Goal: Use online tool/utility: Utilize a website feature to perform a specific function

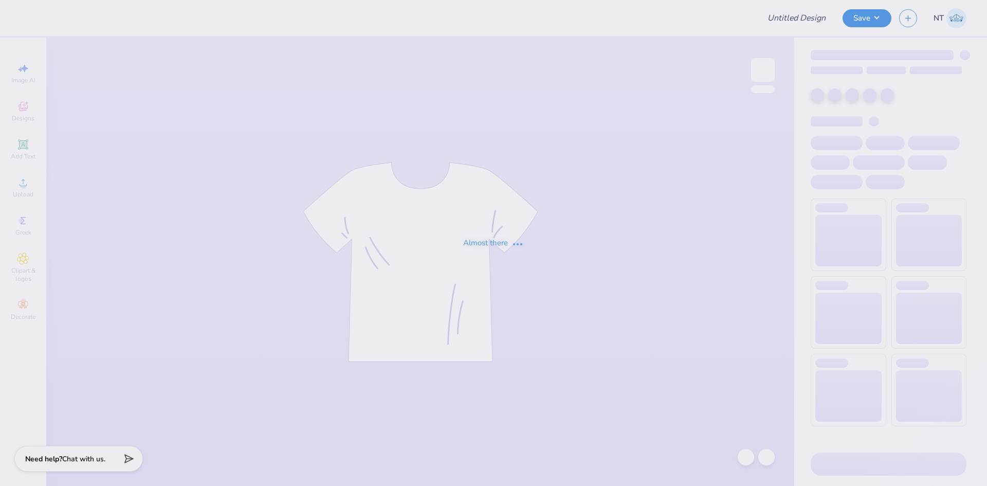
type input "parents"
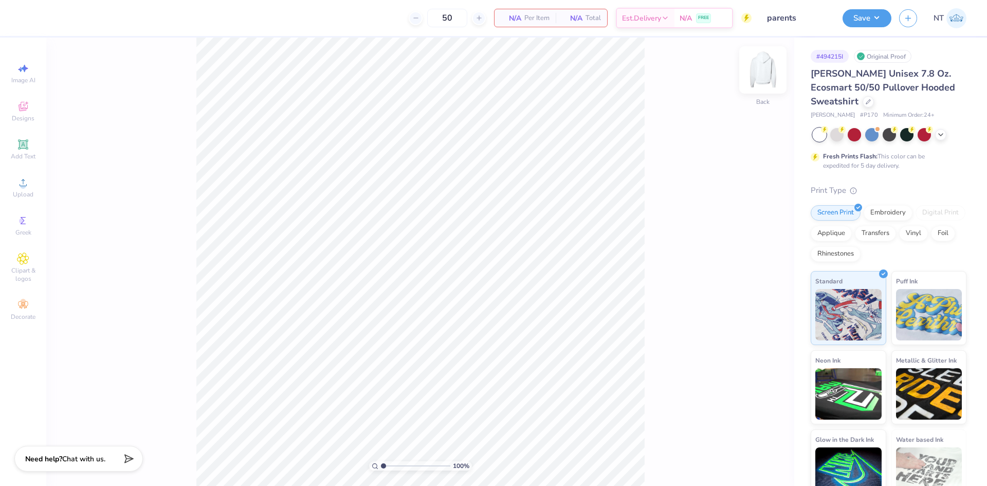
click at [759, 77] on img at bounding box center [762, 69] width 41 height 41
click at [32, 189] on div "Upload" at bounding box center [23, 187] width 36 height 30
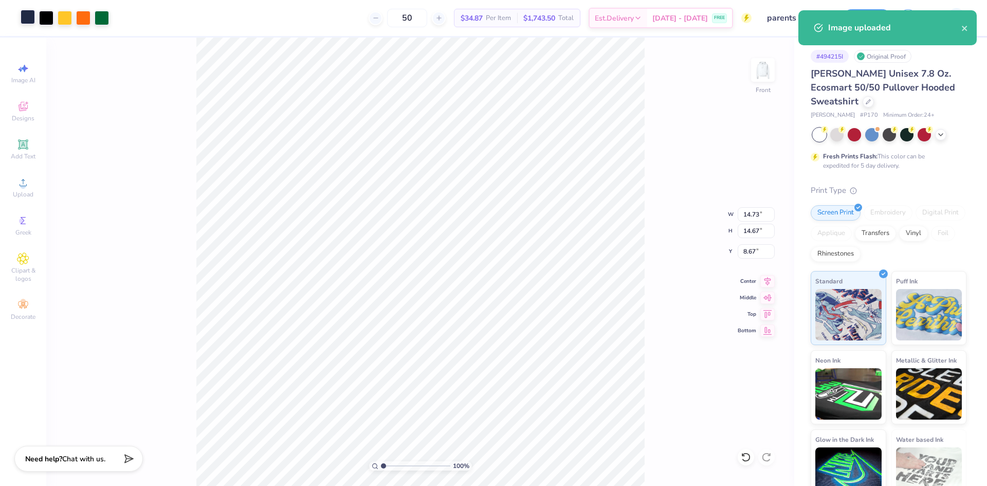
click at [28, 21] on div at bounding box center [28, 17] width 14 height 14
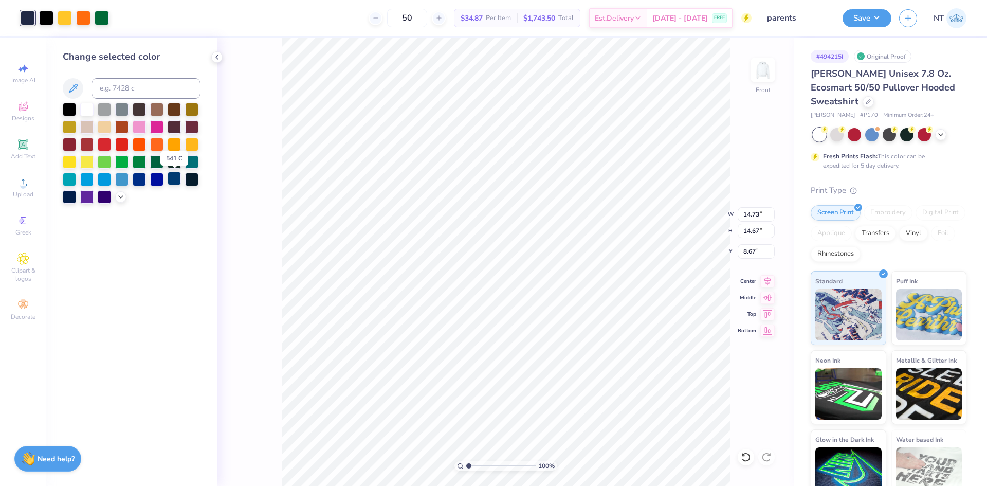
click at [176, 180] on div at bounding box center [174, 178] width 13 height 13
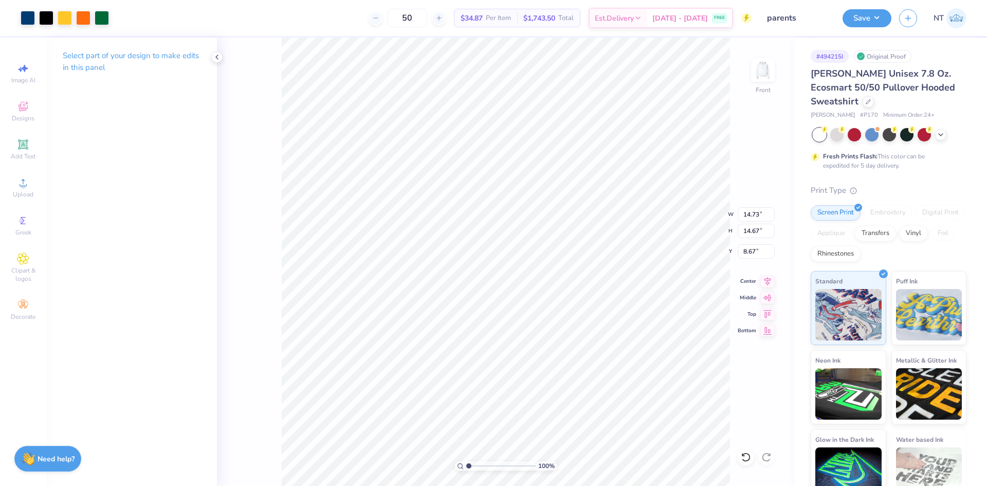
type input "7.89"
type input "7.85"
type input "15.48"
type input "10.18"
click at [23, 183] on circle at bounding box center [23, 186] width 6 height 6
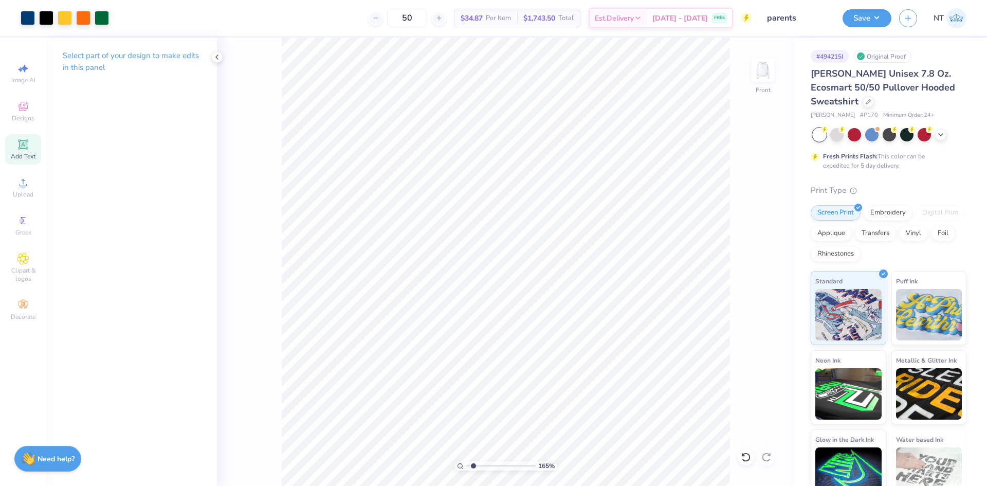
click at [21, 143] on icon at bounding box center [23, 144] width 8 height 8
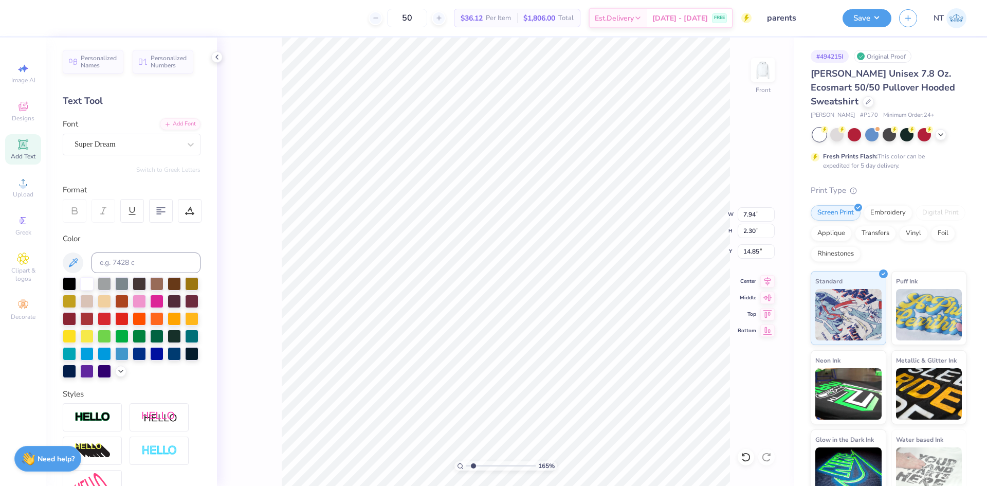
type input "1.6491337272538"
type input "7.58"
click at [66, 286] on div at bounding box center [69, 283] width 13 height 13
click at [135, 153] on div "Super Dream" at bounding box center [132, 145] width 138 height 22
type input "1.6491337272538"
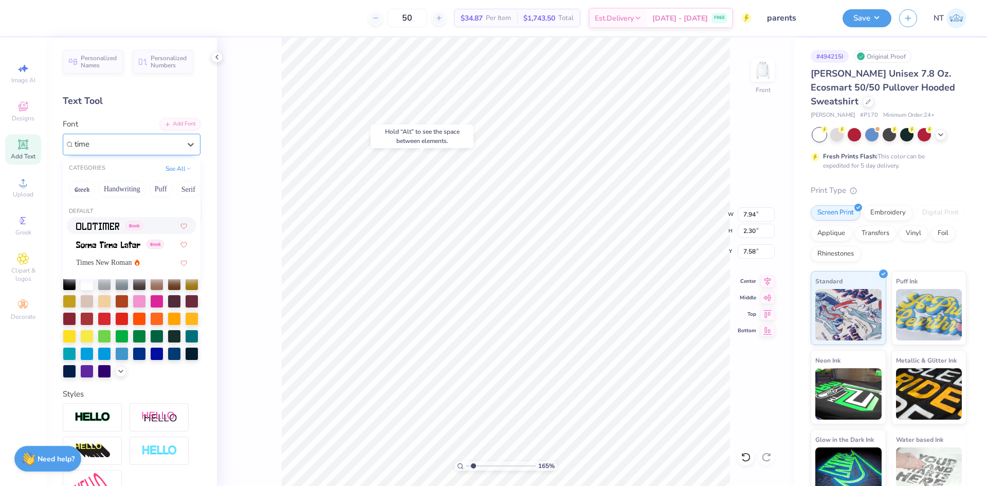
type input "times"
type input "1.6491337272538"
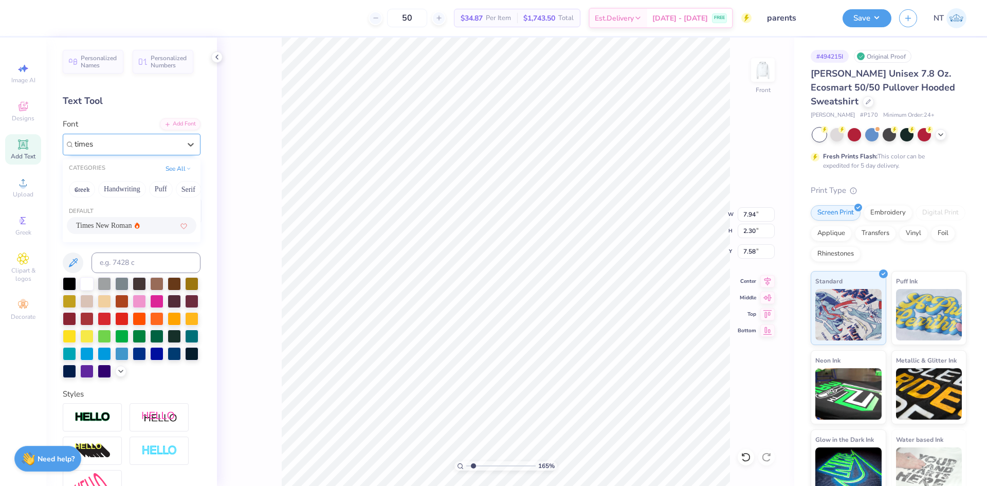
type input "times"
type input "1.6491337272538"
type input "8.29"
type input "2.20"
type input "7.43"
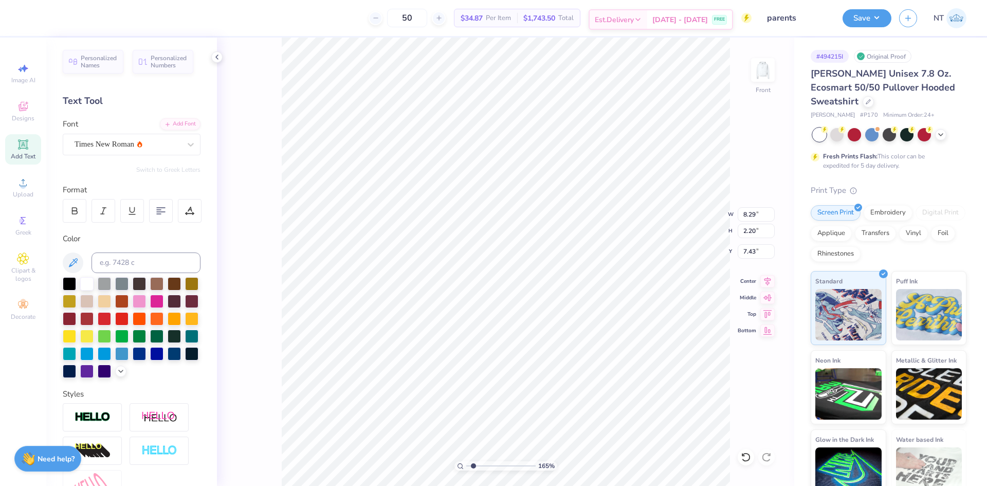
scroll to position [9, 2]
type input "1.6491337272538"
type textarea "S"
type input "1.6491337272538"
type textarea "Si"
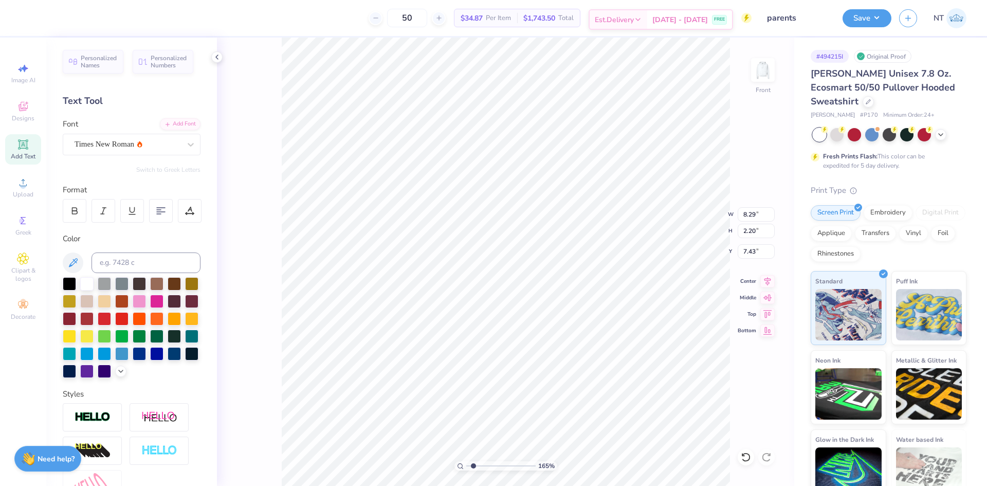
type input "1.6491337272538"
type textarea "Sig"
type input "1.6491337272538"
type textarea "Sig"
type input "1.6491337272538"
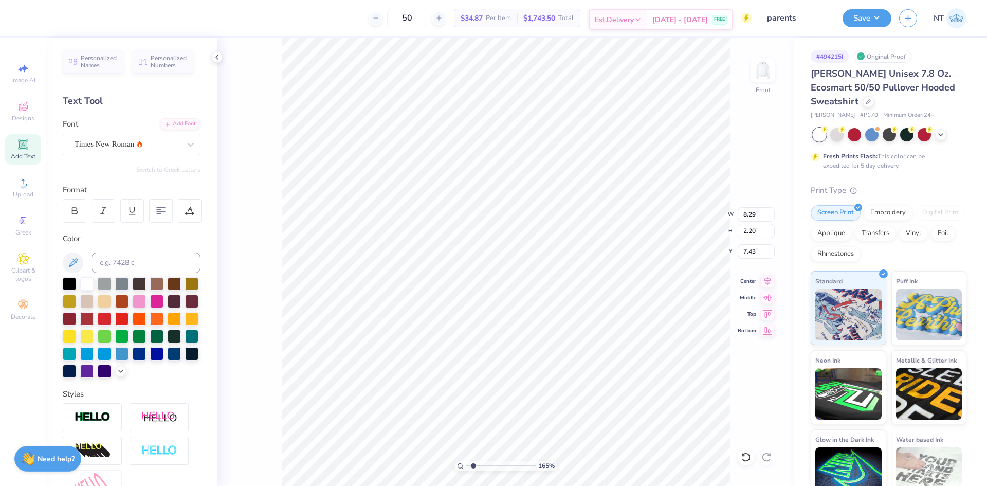
type textarea "Sig D"
type input "1.6491337272538"
type textarea "Sig De"
type input "1.6491337272538"
type textarea "Sig Del"
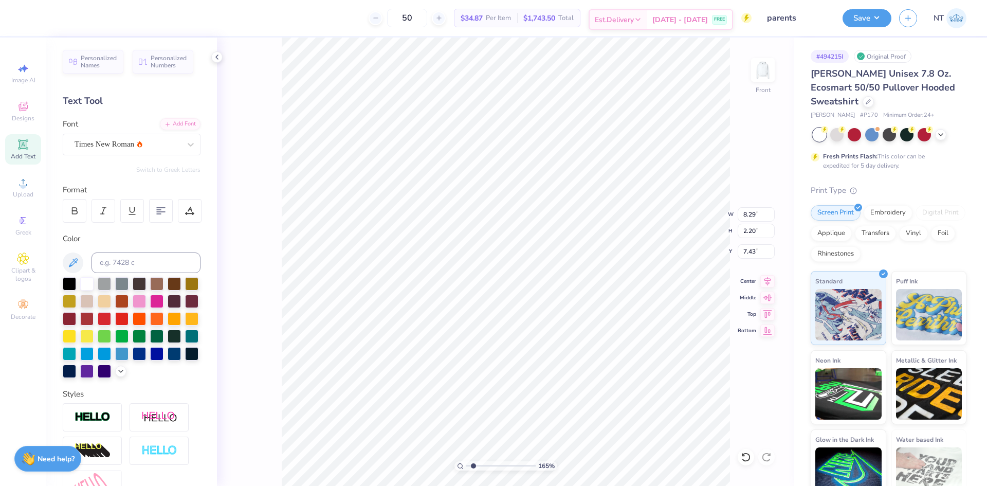
scroll to position [9, 2]
type input "1.6491337272538"
type textarea "Sig Delt"
type input "1.6491337272538"
type textarea "Sig Delt"
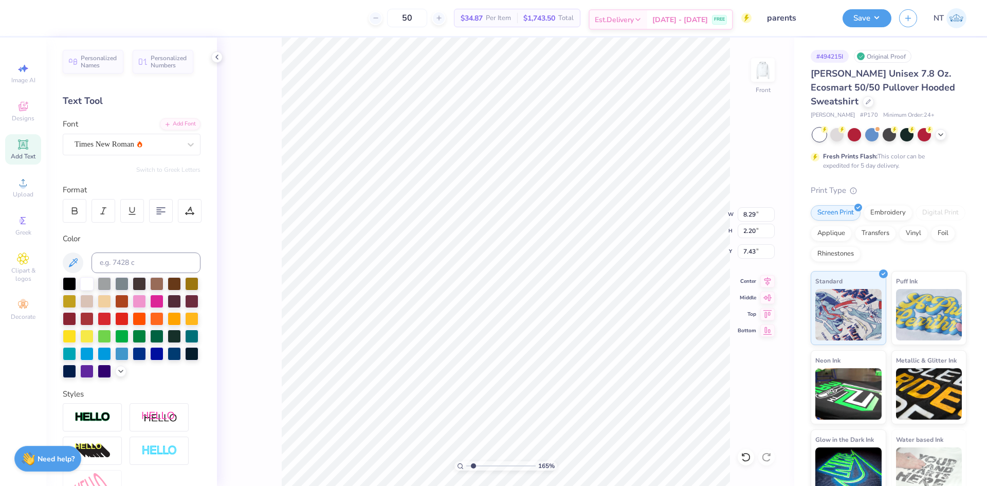
type input "1.6491337272538"
type textarea "Sig Delt"
type input "1.6491337272538"
type textarea "Sig Del"
type input "1.6491337272538"
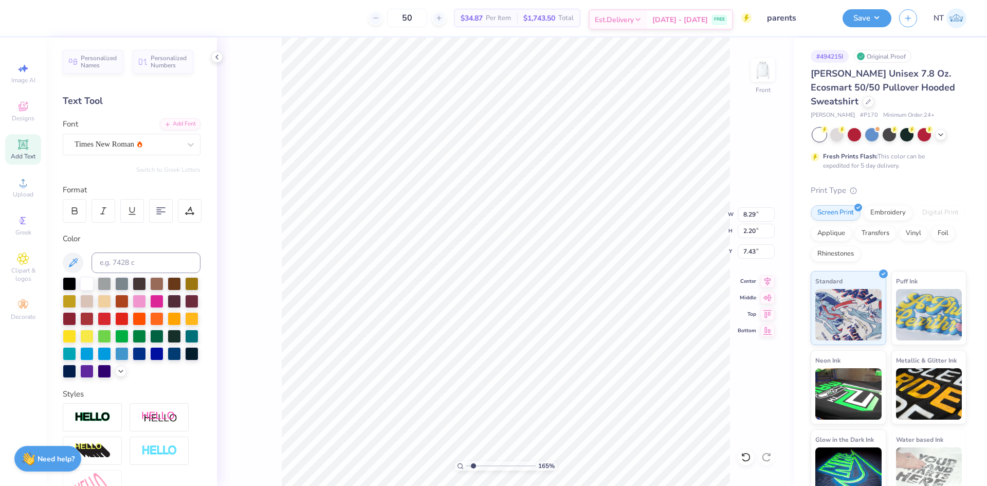
type textarea "Sig De"
type input "1.6491337272538"
type textarea "Sig D"
type input "1.6491337272538"
type textarea "Sig"
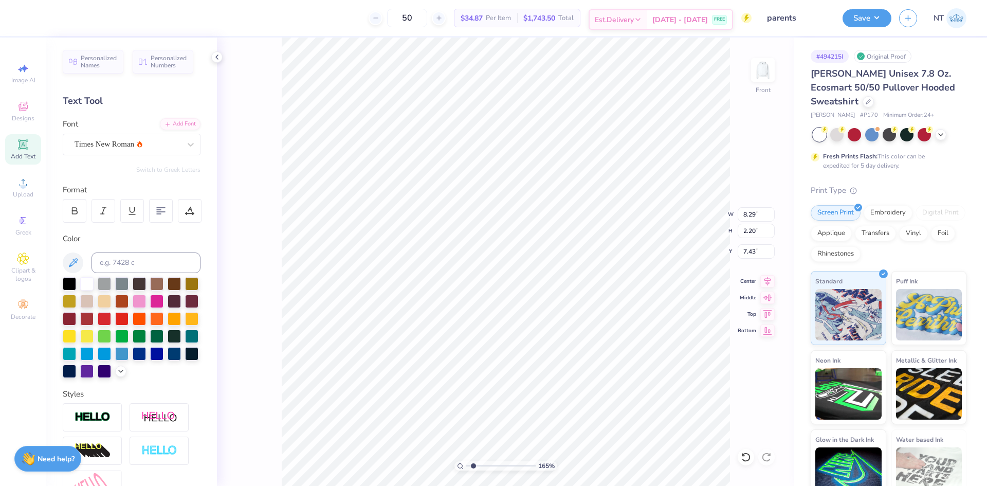
type input "1.6491337272538"
type textarea "Sig"
type input "1.6491337272538"
type textarea "Si"
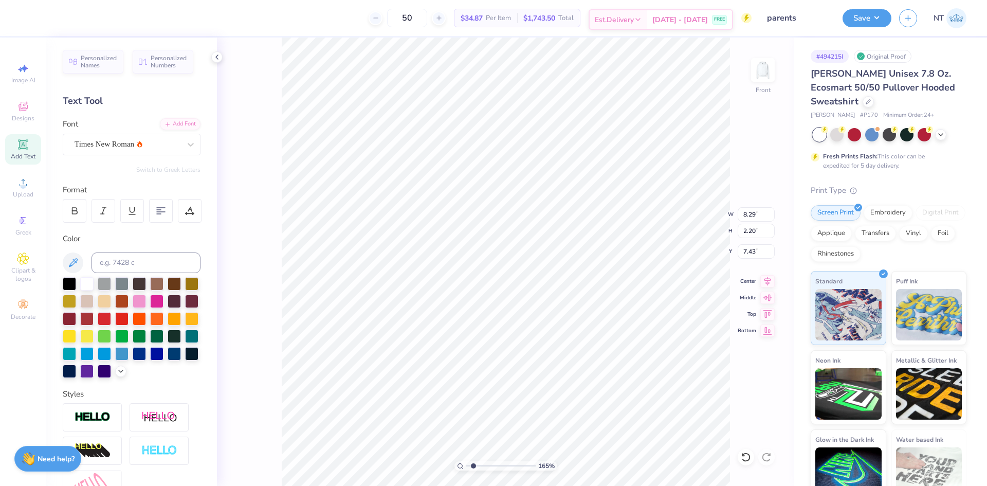
type input "1.6491337272538"
type textarea "S"
type input "1.6491337272538"
type textarea "SI"
type input "1.6491337272538"
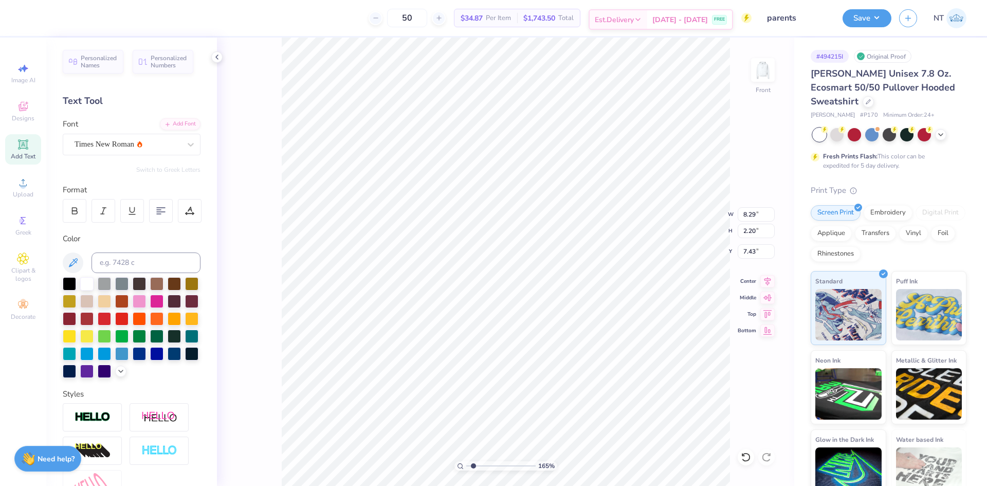
type textarea "SIG"
type input "1.6491337272538"
type textarea "SIG"
type input "1.6491337272538"
type textarea "SIG D"
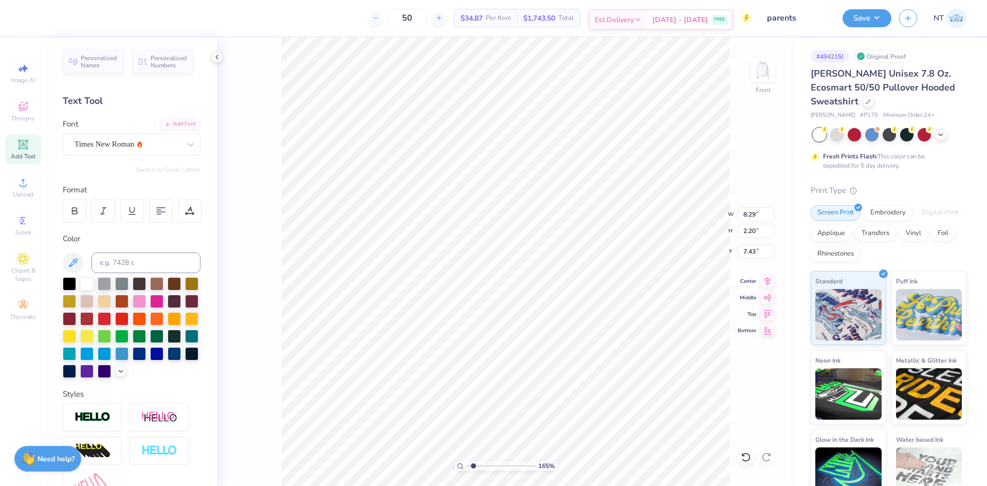
type input "1.6491337272538"
type textarea "SIG DE"
type input "1.6491337272538"
type textarea "SIG DEL"
type input "1.6491337272538"
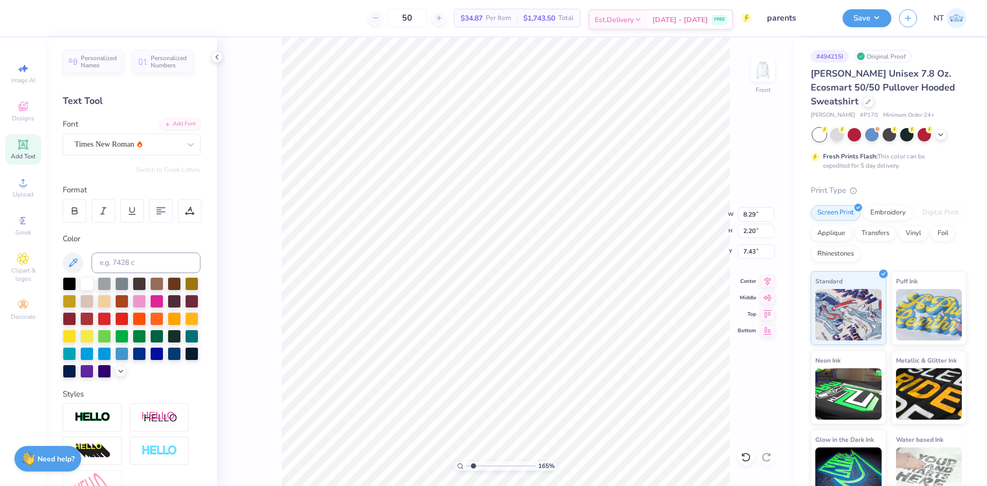
type textarea "SIG DELT"
type input "1.6491337272538"
type textarea "SIG DELT"
type input "1.6491337272538"
type textarea "SIG DELT X"
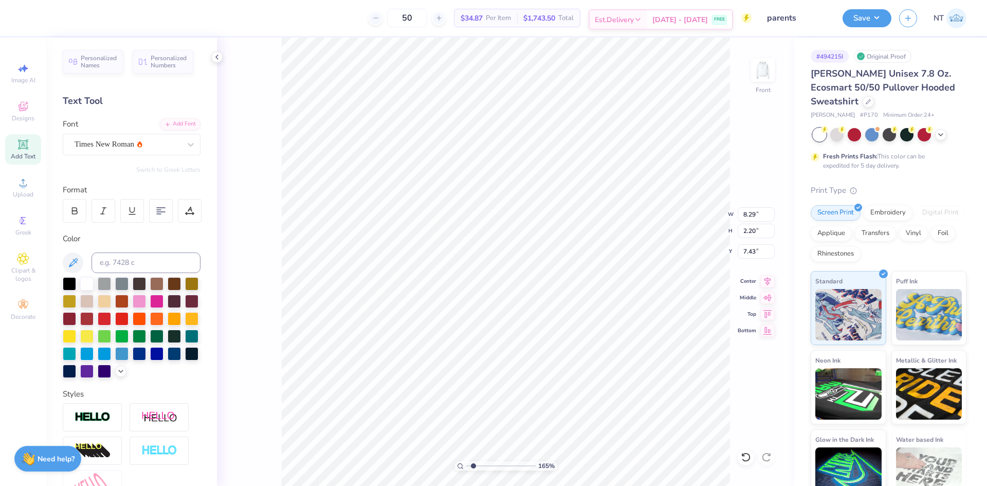
scroll to position [9, 3]
type input "1.6491337272538"
type textarea "SIG DELT"
type input "1.6491337272538"
type textarea "SIG DELT X"
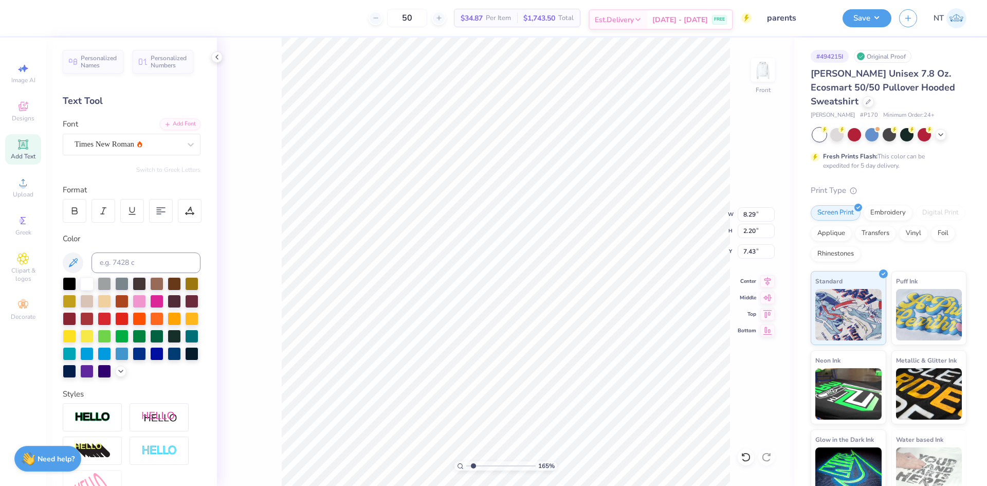
type input "1.6491337272538"
type textarea "SIG DELT"
type input "1.6491337272538"
type textarea "SIG DELT x"
type input "1.6491337272538"
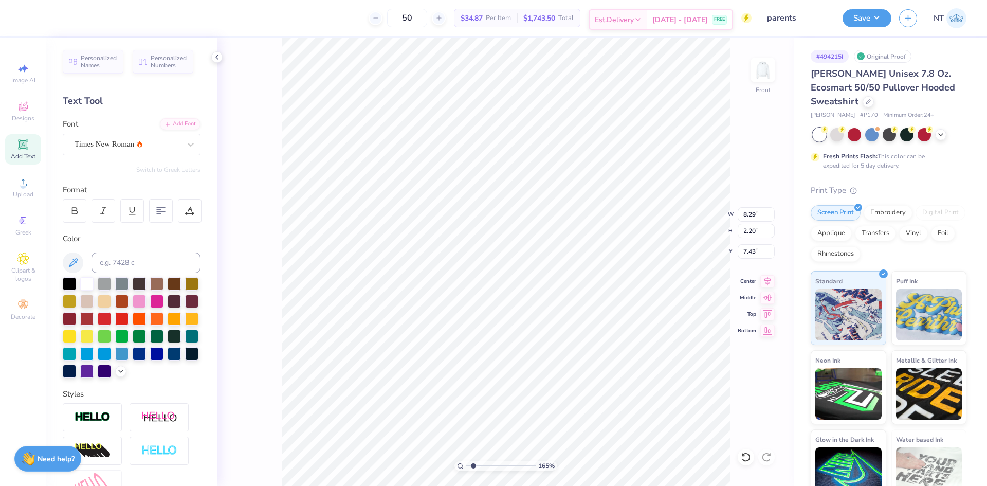
type textarea "SIG DELT x"
type input "1.6491337272538"
type textarea "SIG DELT x A"
type input "1.6491337272538"
type textarea "SIG DELT x Al"
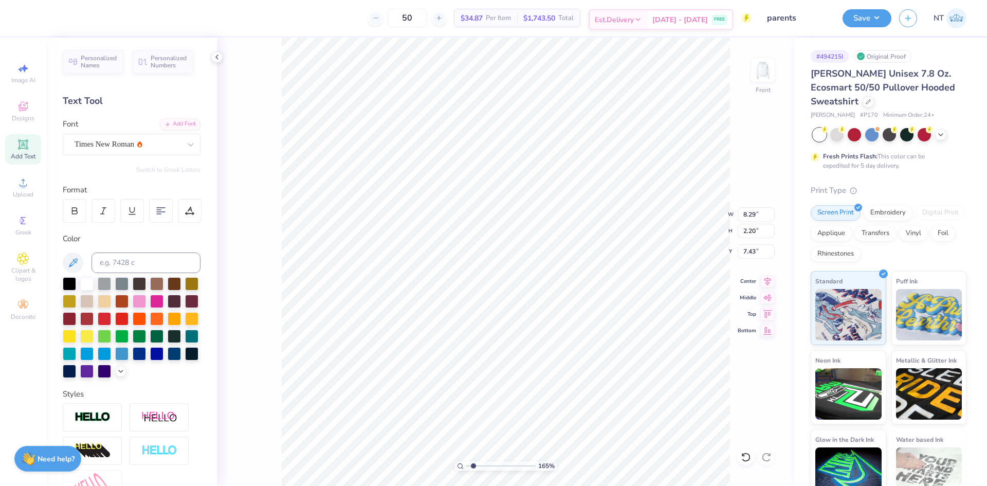
type input "1.6491337272538"
type textarea "SIG DELT x Alp"
type input "1.6491337272538"
type textarea "SIG DELT x Alph"
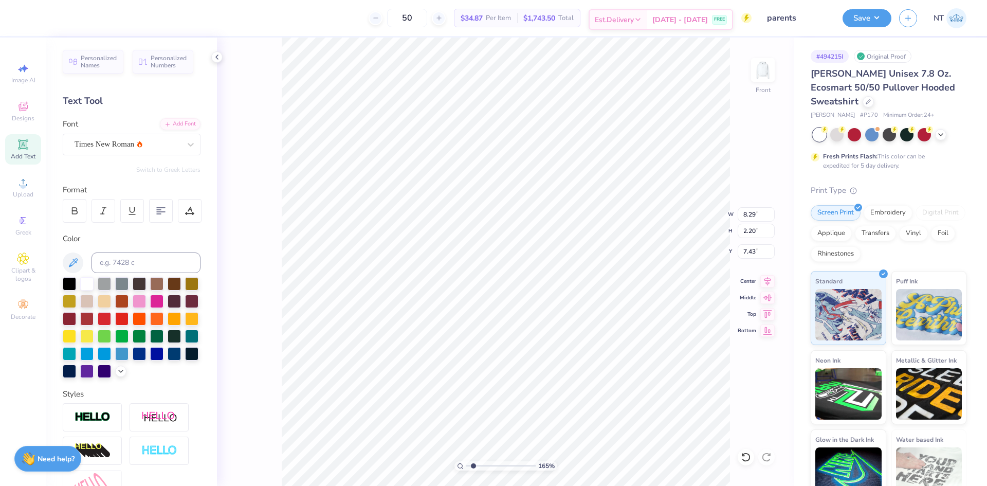
type input "1.6491337272538"
type textarea "SIG DELT x Alp"
type input "1.6491337272538"
type textarea "SIG DELT x Al"
type input "1.6491337272538"
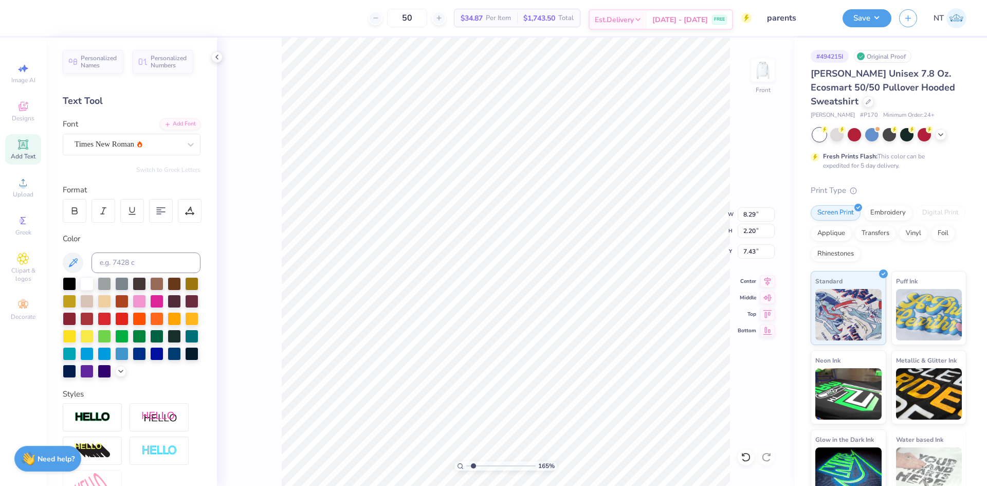
type textarea "SIG DELT x A"
type input "1.6491337272538"
type textarea "SIG DELT x AL"
type input "1.6491337272538"
type textarea "SIG DELT x ALP"
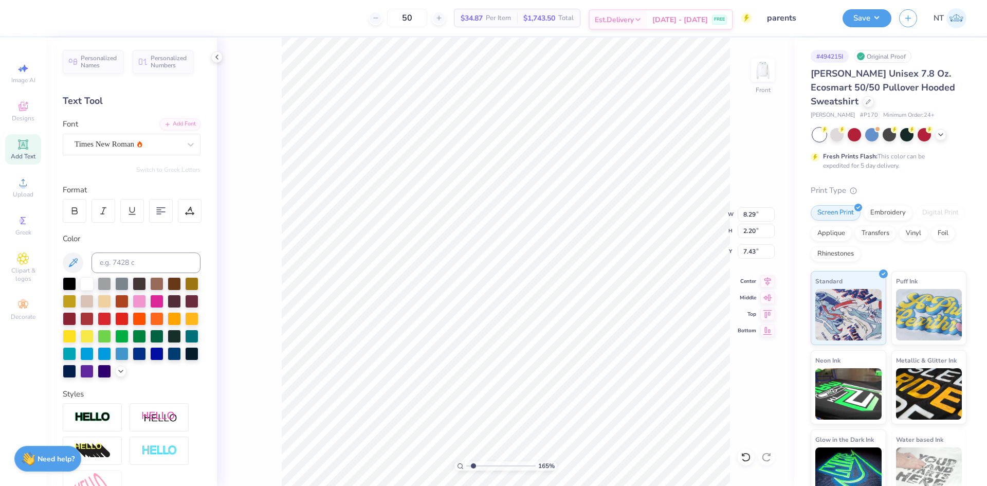
type input "1.6491337272538"
type textarea "SIG DELT x ALPH"
type input "1.6491337272538"
type textarea "SIG DELT x ALPHA"
type input "1.6491337272538"
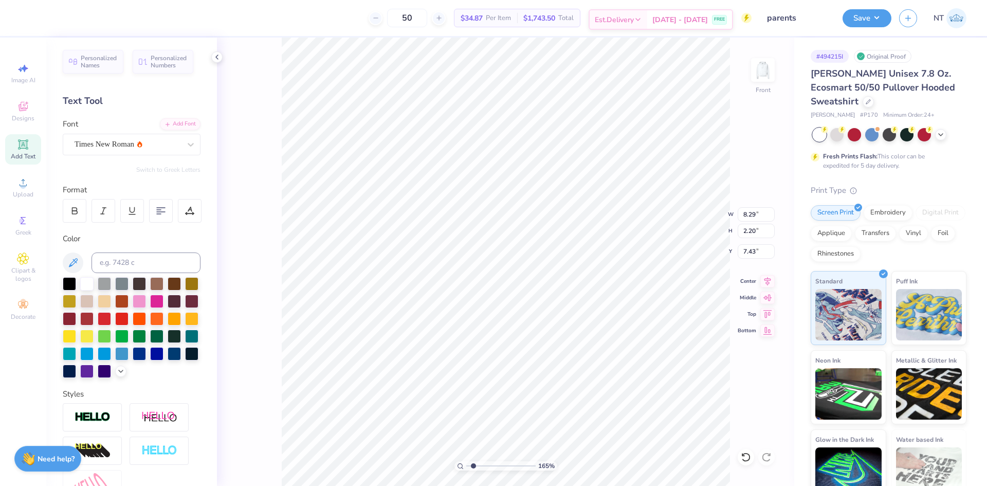
type textarea "SIG DELT x ALPHA"
type input "1.6491337272538"
type textarea "SIG DELT x ALPHA S"
type input "1.6491337272538"
type textarea "SIG DELT x ALPHA SI"
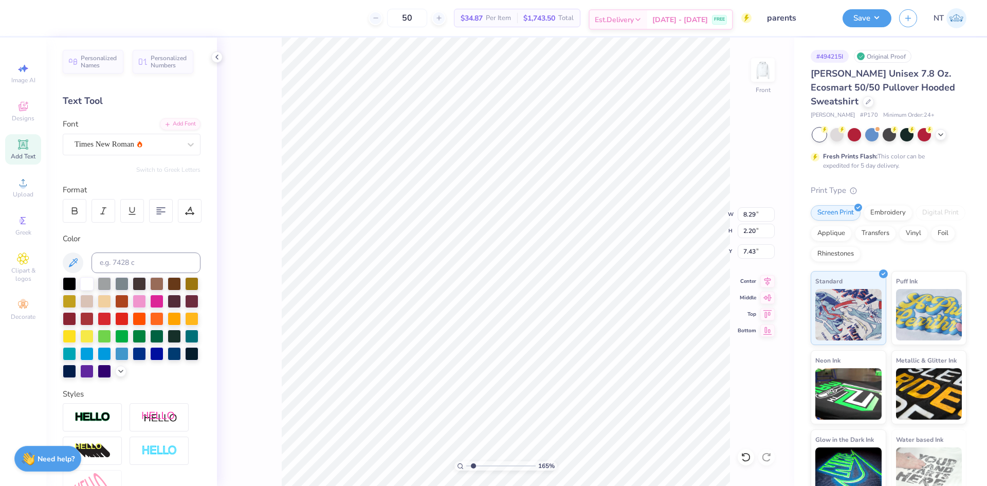
type input "1.6491337272538"
type textarea "SIG DELT x ALPHA SIG"
type input "1.6491337272538"
type input "14.73"
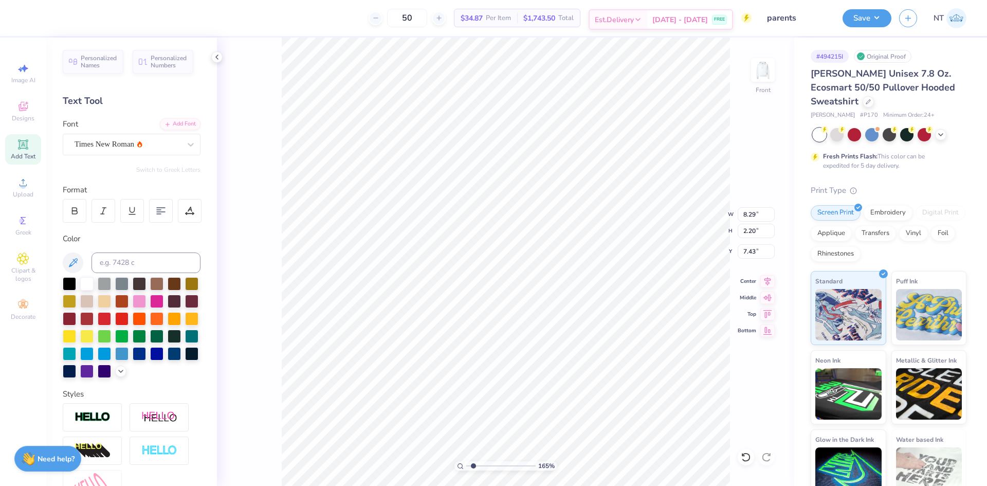
type input "1.00"
type input "8.04"
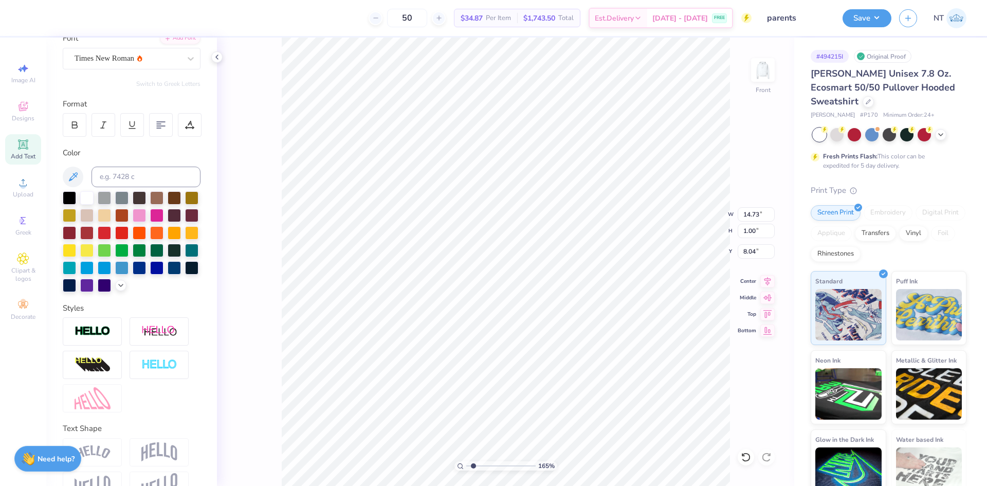
scroll to position [130, 0]
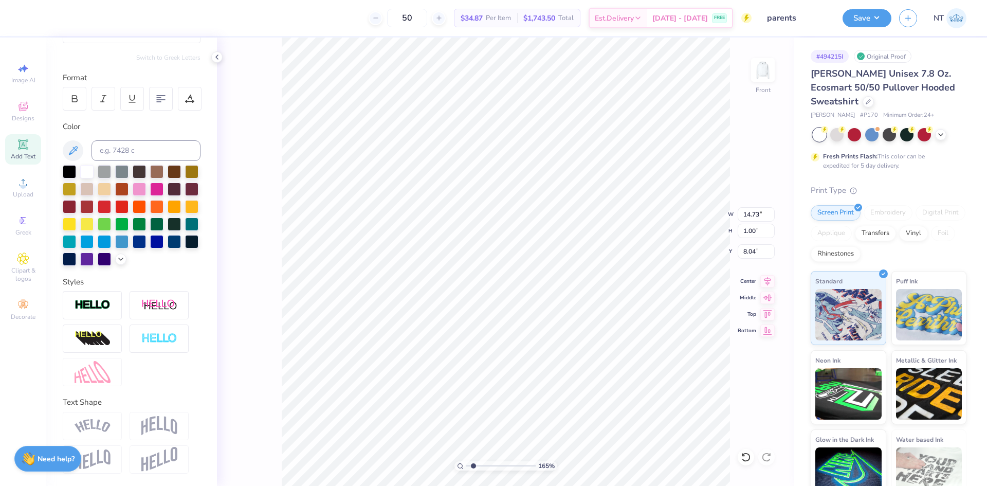
type input "1.6491337272538"
type input "6.88"
type input "0.47"
type input "8.72"
type input "1.6491337272538"
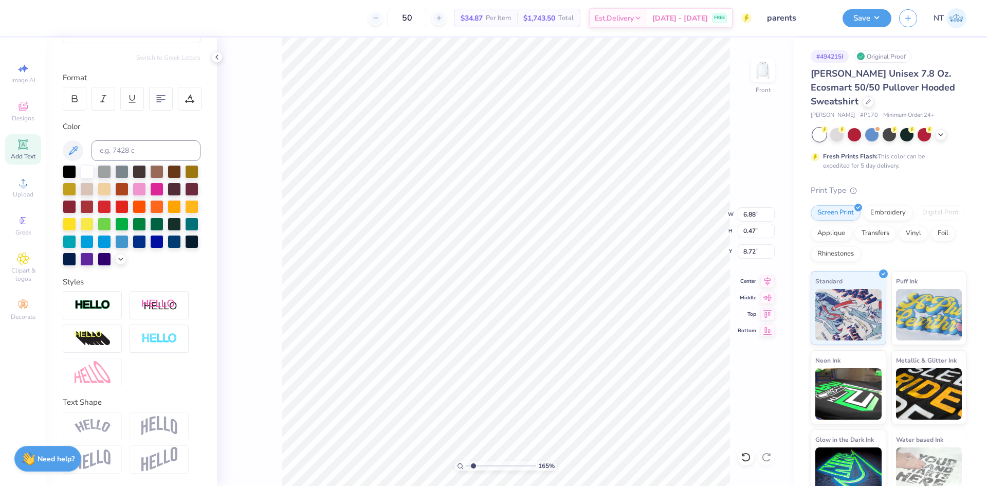
type input "8.90"
click at [141, 440] on div at bounding box center [132, 443] width 138 height 62
click at [162, 432] on img at bounding box center [159, 426] width 36 height 20
click at [152, 421] on img at bounding box center [159, 426] width 36 height 20
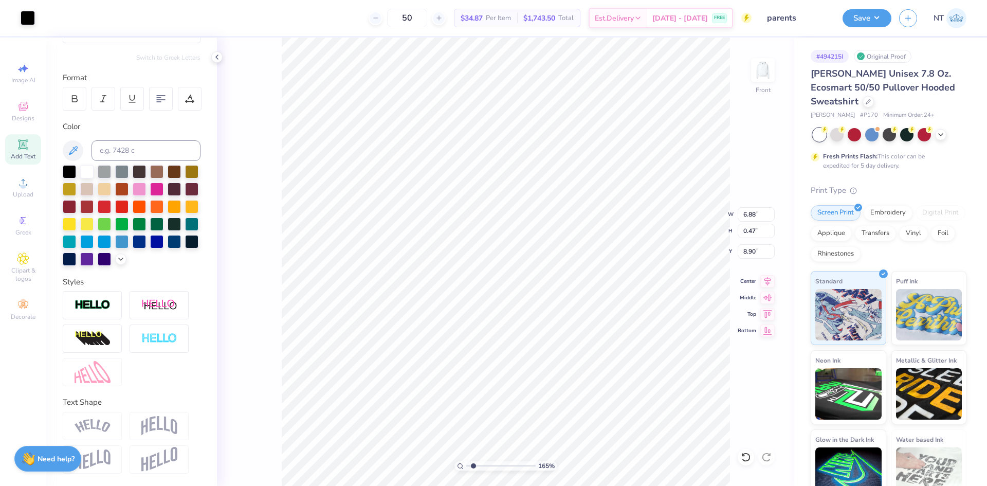
type input "1.6491337272538"
type input "8.87"
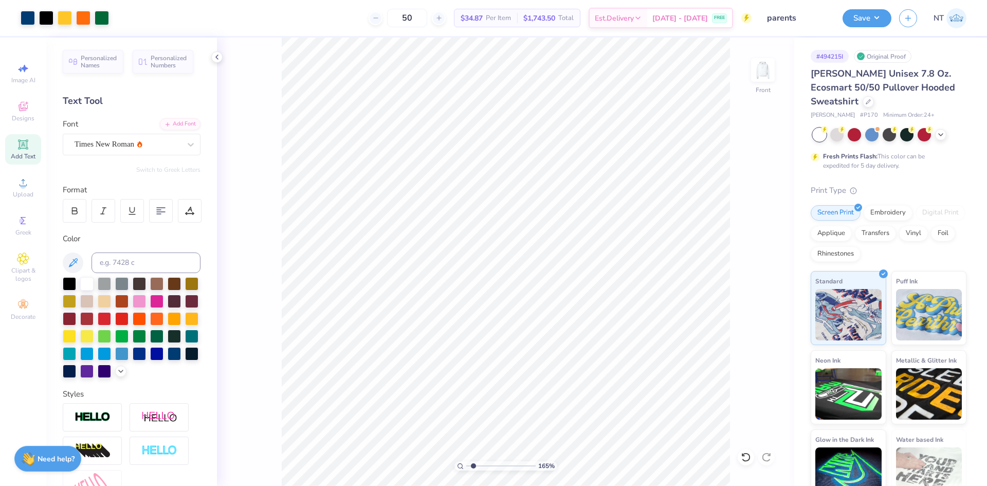
click at [25, 149] on icon at bounding box center [23, 144] width 12 height 12
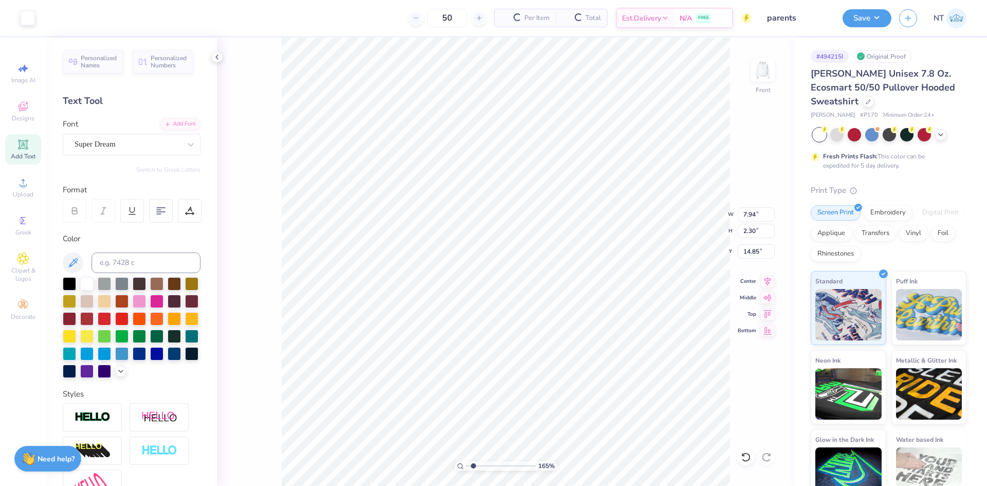
scroll to position [130, 0]
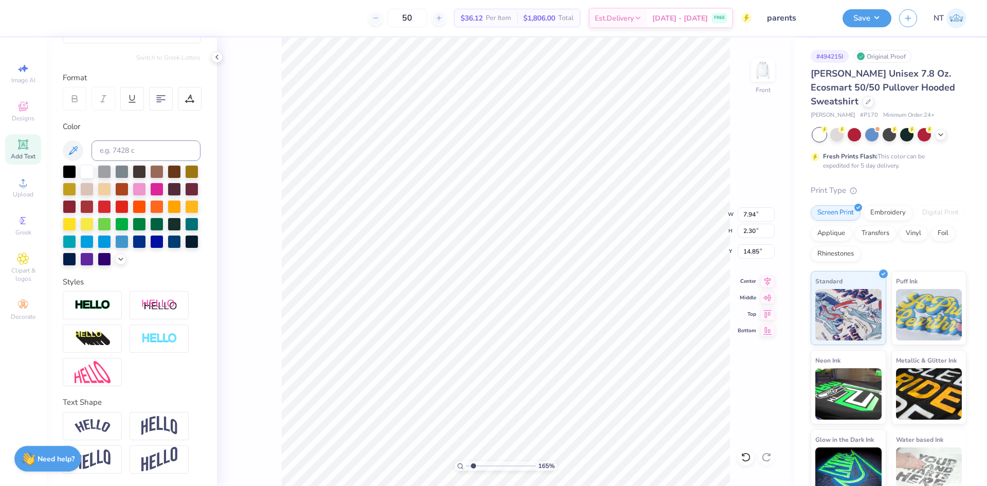
type input "1.6491337272538"
type input "19.09"
click at [74, 164] on div at bounding box center [69, 170] width 13 height 13
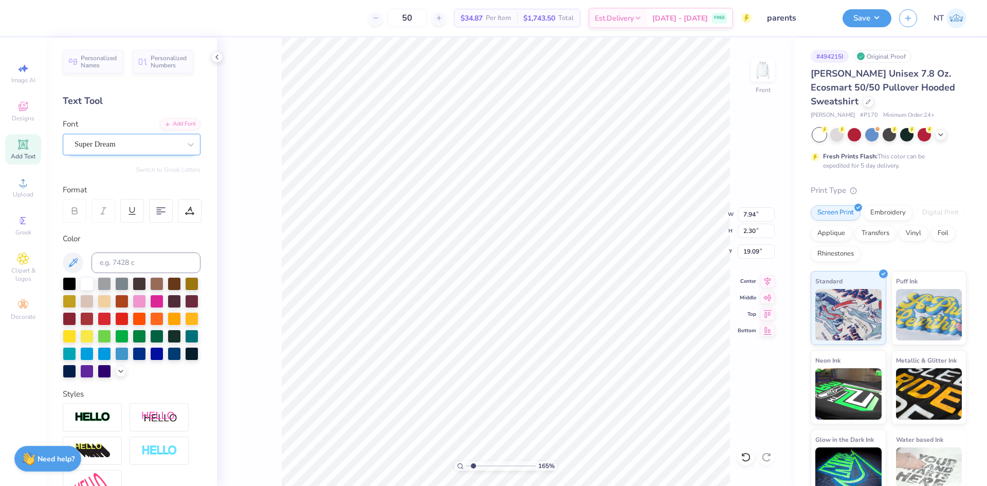
click at [140, 154] on div "Super Dream" at bounding box center [132, 145] width 138 height 22
type input "1.6491337272538"
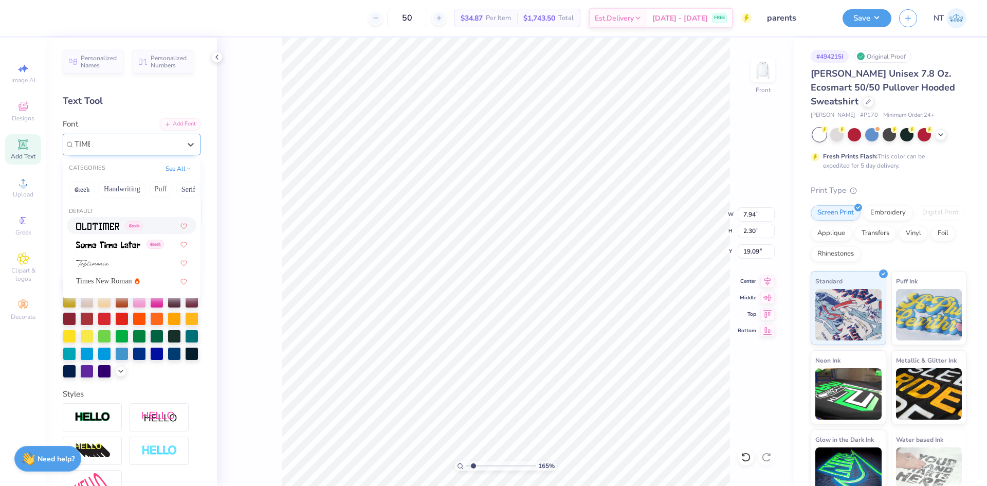
type input "TIMES"
type input "1.6491337272538"
type input "8.29"
type input "2.20"
type input "18.94"
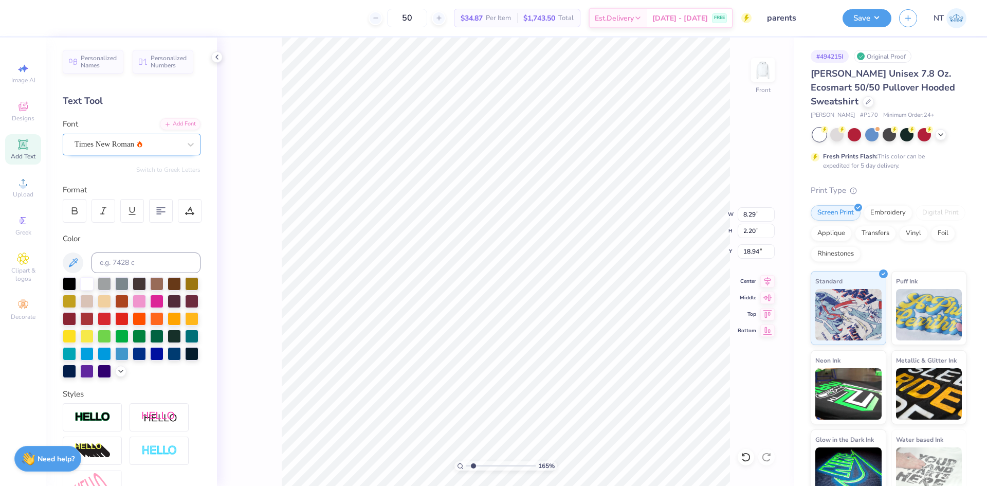
click at [165, 153] on div "Times New Roman" at bounding box center [132, 145] width 138 height 22
type input "1.6491337272538"
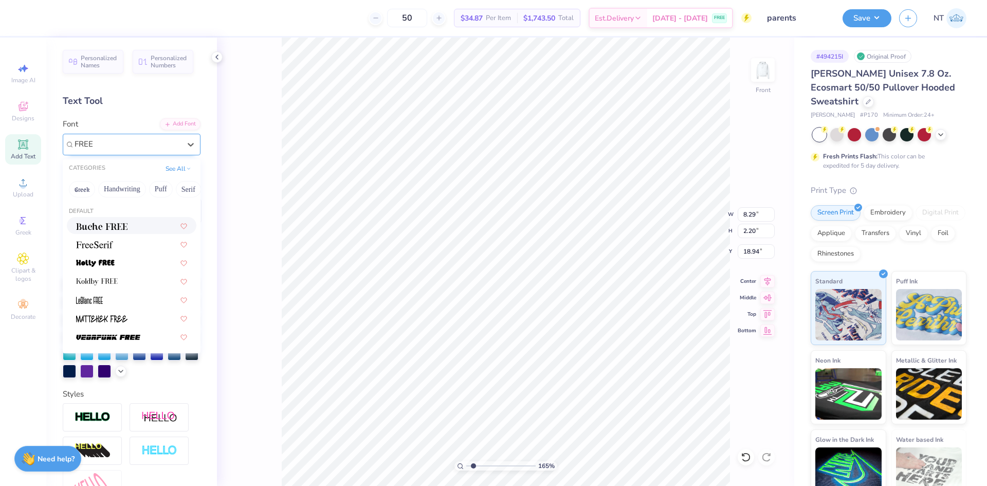
type input "FREE"
type input "1.6491337272538"
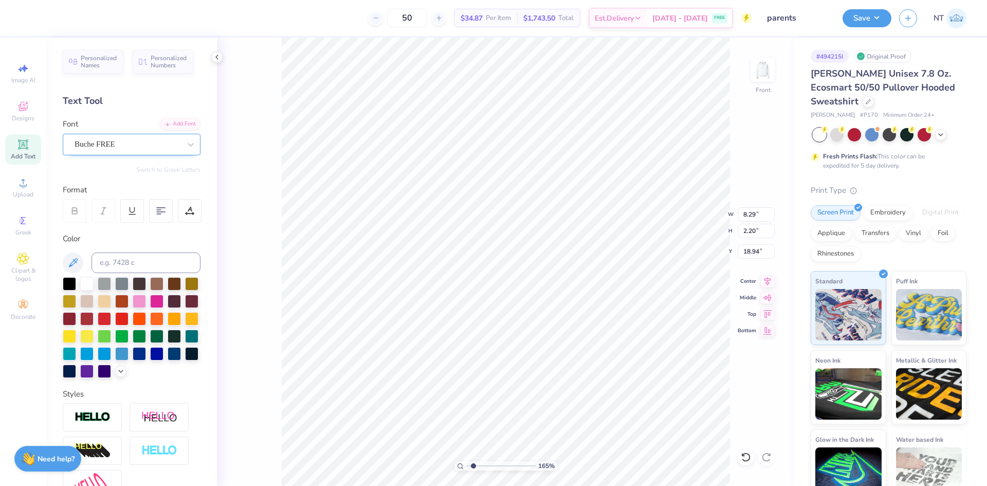
type input "1.6491337272538"
type input "8.31"
type input "2.21"
type input "19.13"
click at [164, 145] on div "Buche FREE" at bounding box center [127, 144] width 108 height 16
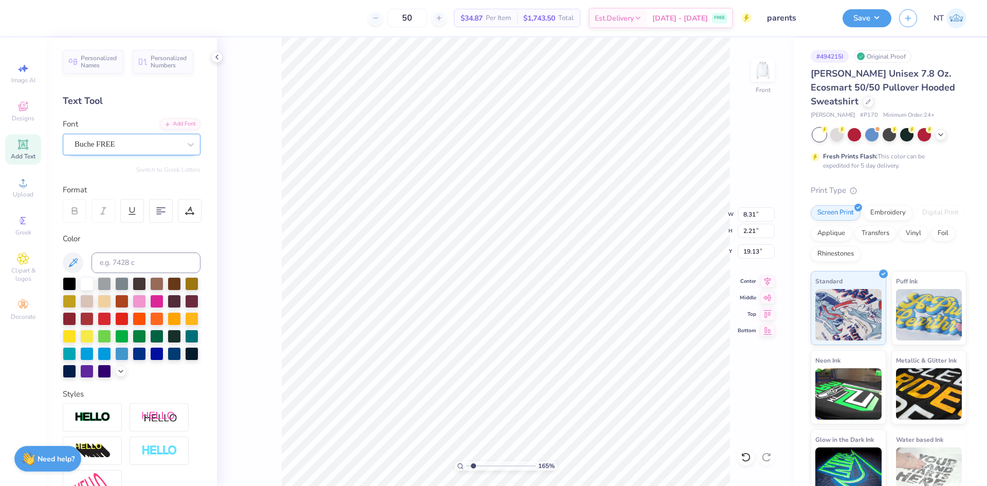
type input "1.6491337272538"
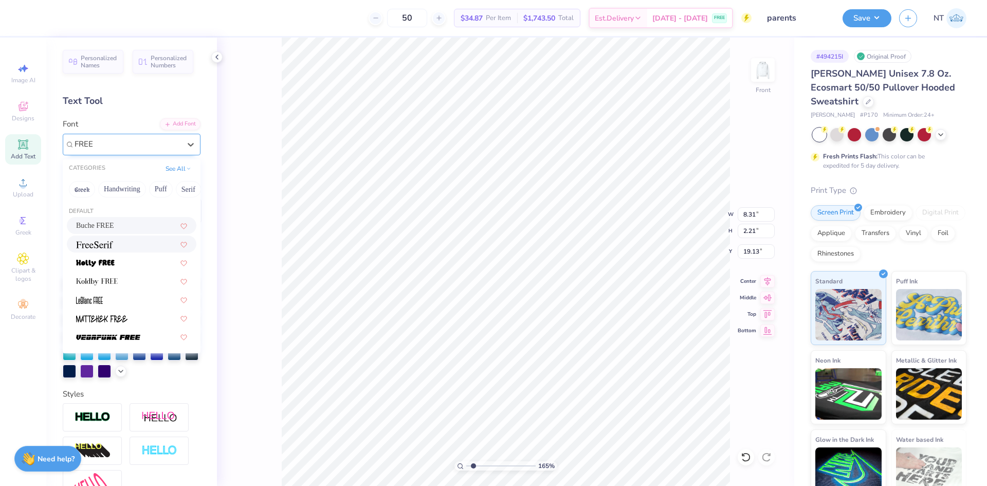
type input "FREE"
type input "1.6491337272538"
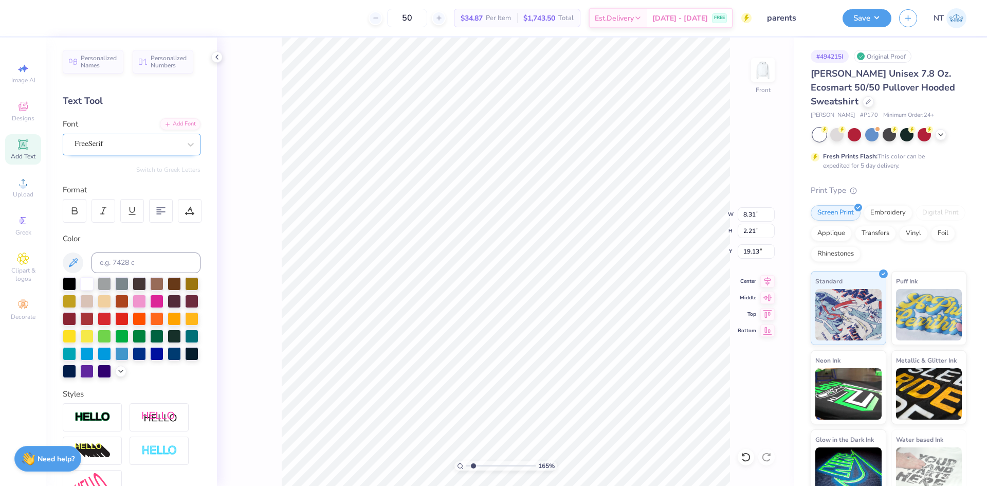
type input "1.6491337272538"
type input "8.11"
type input "2.17"
type input "19.15"
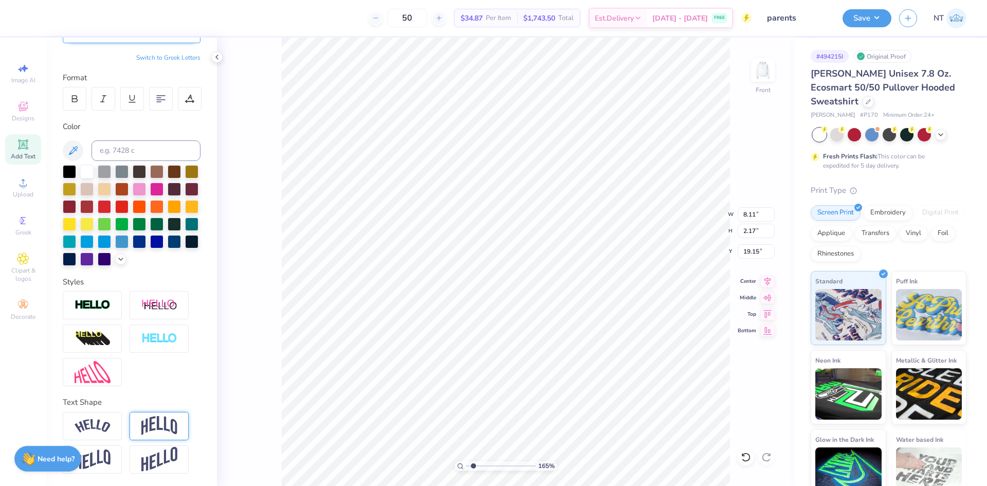
click at [169, 426] on img at bounding box center [159, 426] width 36 height 20
type input "1.6491337272538"
type input "3.44"
type input "18.52"
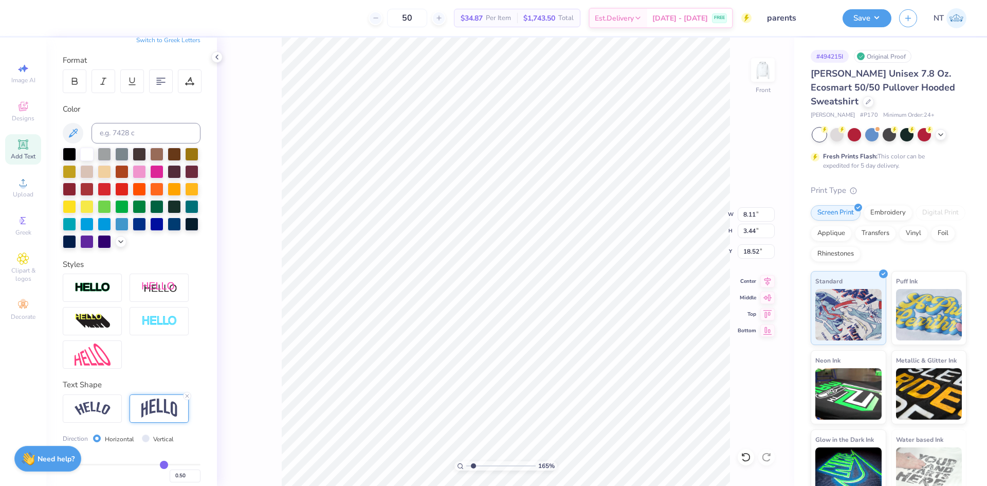
type input "1.6491337272538"
type textarea "S"
type input "1.6491337272538"
type textarea "SA"
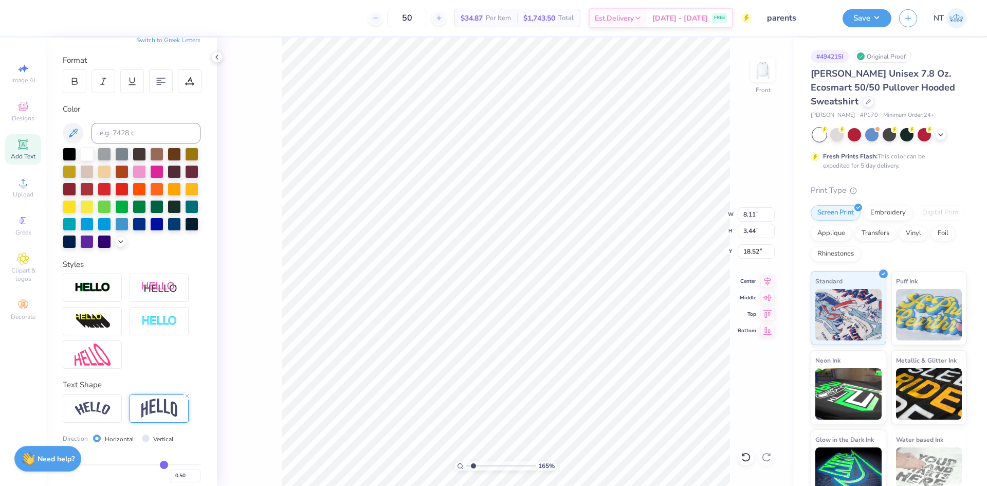
type input "1.6491337272538"
type textarea "SAI"
type input "1.6491337272538"
type textarea "SA"
type input "1.6491337272538"
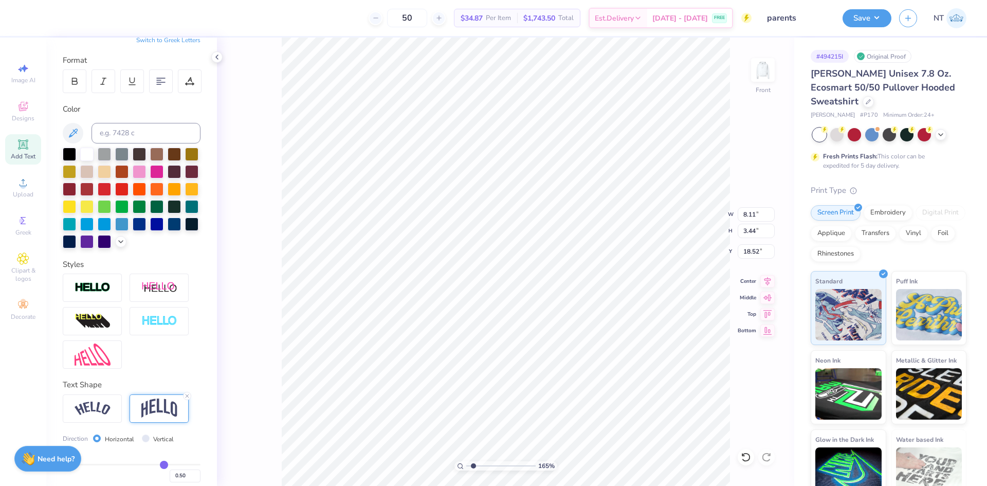
type textarea "S"
type input "1.6491337272538"
type textarea "S"
type input "1.6491337272538"
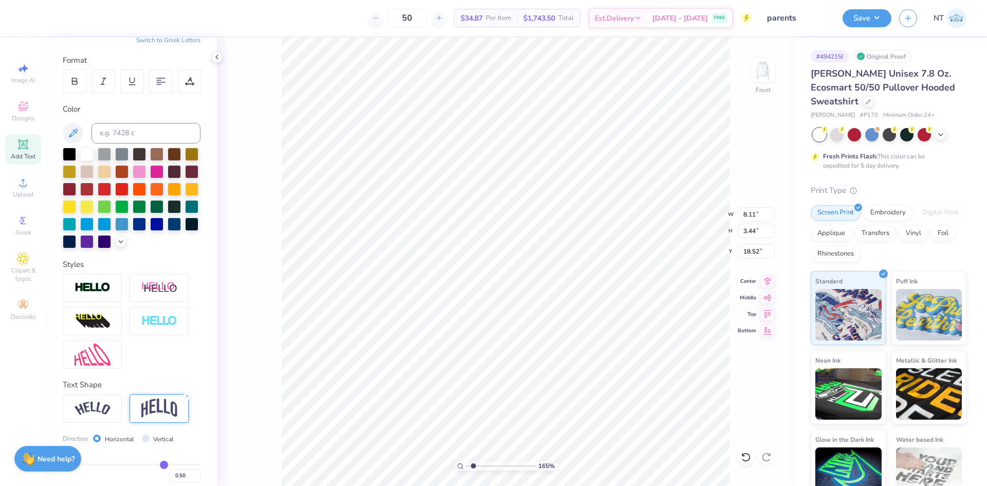
type textarea "SI"
type input "1.6491337272538"
type textarea "SIG"
type input "1.6491337272538"
type textarea "SIG"
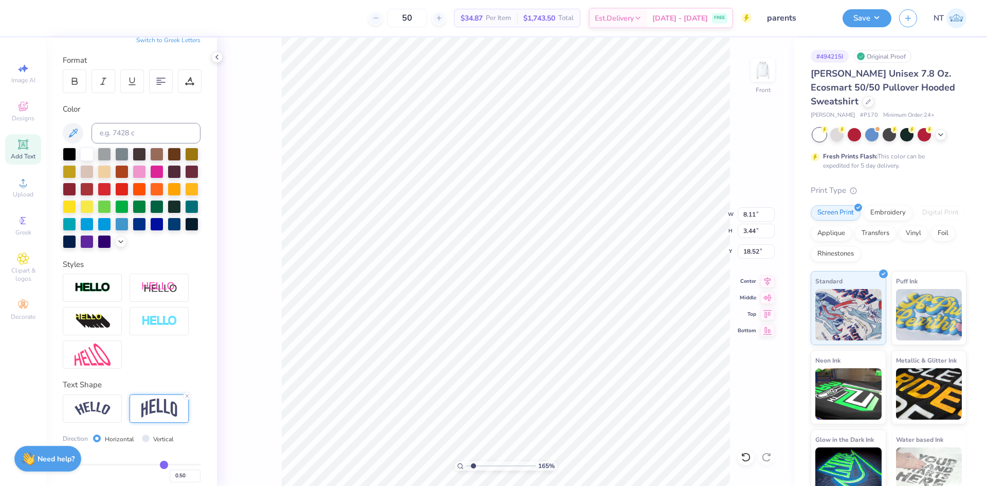
type input "1.6491337272538"
type textarea "SIG D"
type input "1.6491337272538"
type textarea "SIG DEL"
type input "1.6491337272538"
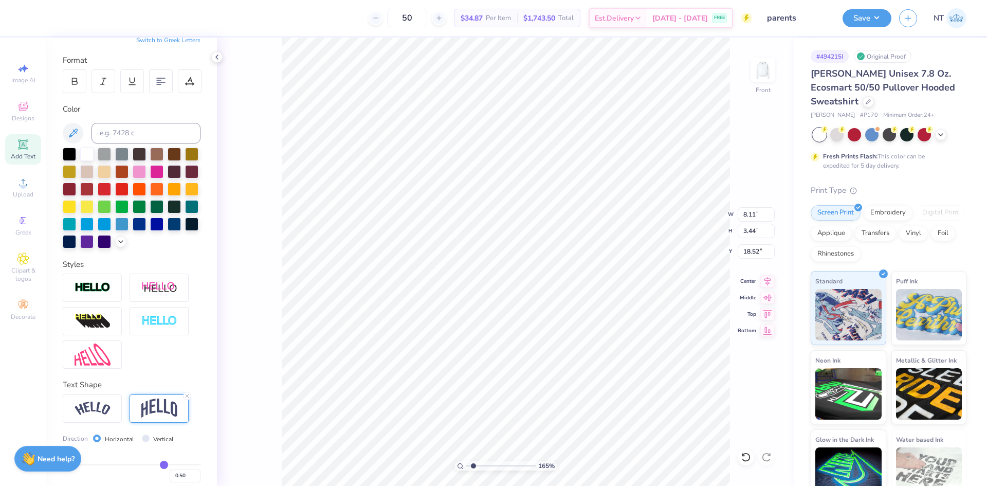
type textarea "SIG DELT"
type input "1.6491337272538"
type textarea "SIG DELT"
type input "1.6491337272538"
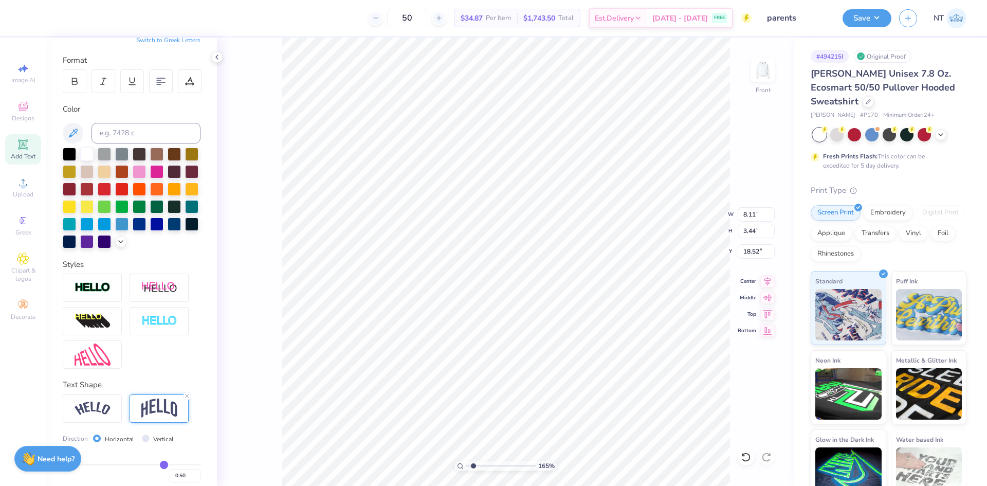
type textarea "SIG DELT x"
type input "1.6491337272538"
type textarea "SIG DELT x"
type input "1.6491337272538"
type textarea "SIG DELT x A"
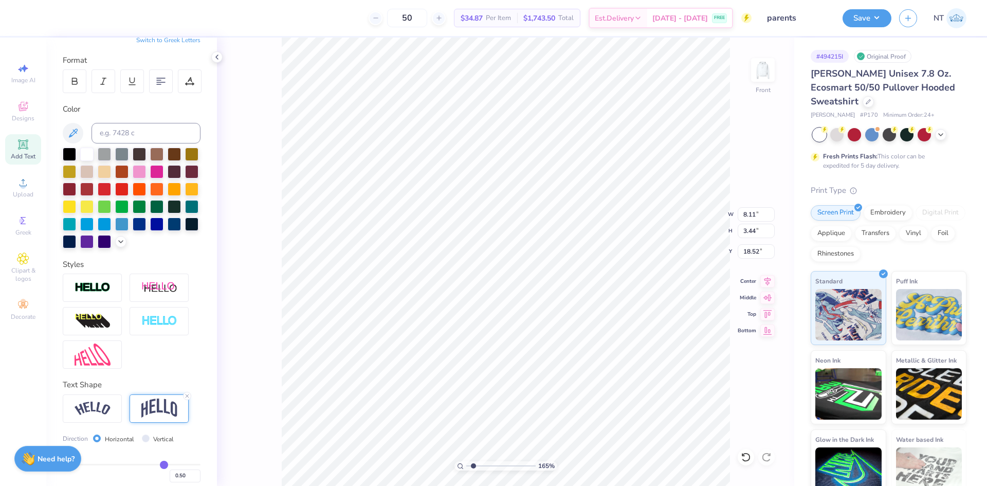
type input "1.6491337272538"
type textarea "SIG DELT x AL"
type input "1.6491337272538"
type textarea "SIG DELT x ALP"
type input "1.6491337272538"
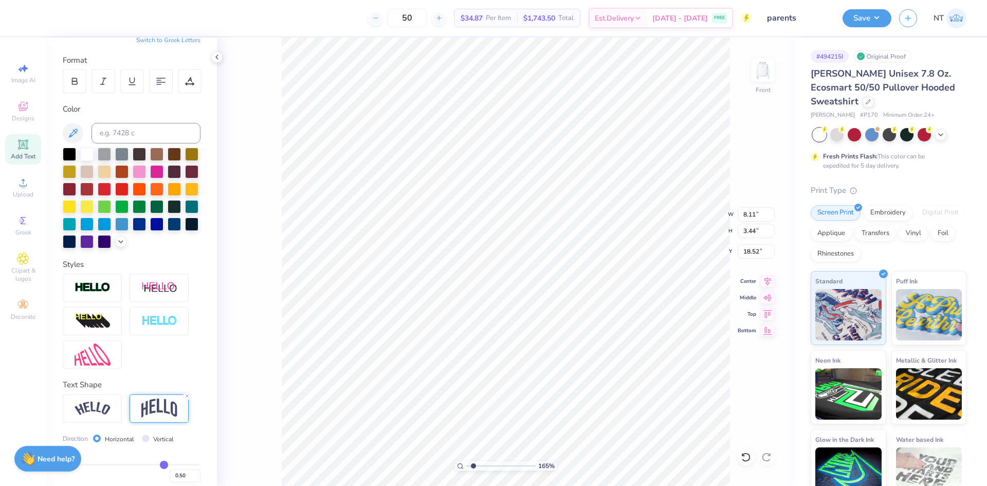
type textarea "SIG DELT x ALPHA"
type input "1.6491337272538"
type textarea "SIG DELT x ALPHA"
type input "1.6491337272538"
type textarea "SIG DELT x ALPHA SI"
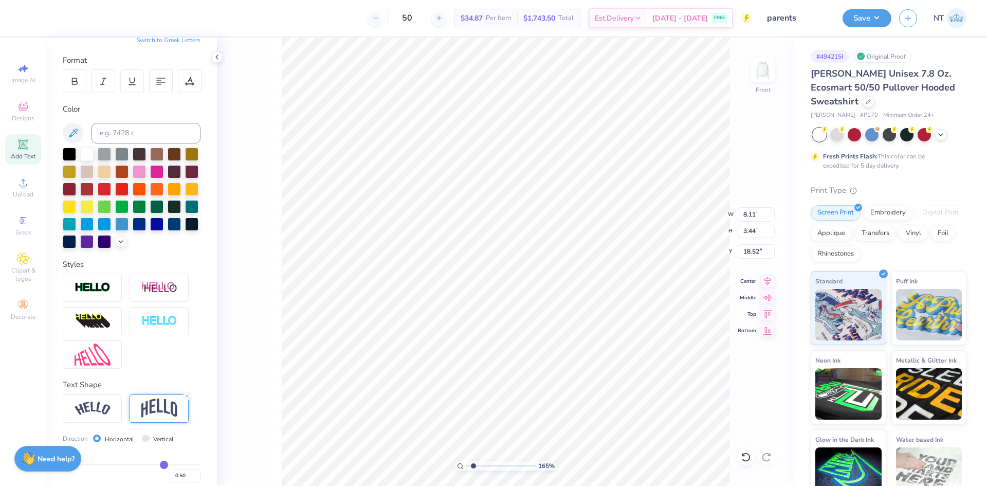
type input "1.6491337272538"
type textarea "SIG DELT x ALPHA SIG"
type input "1.6491337272538"
type input "14.73"
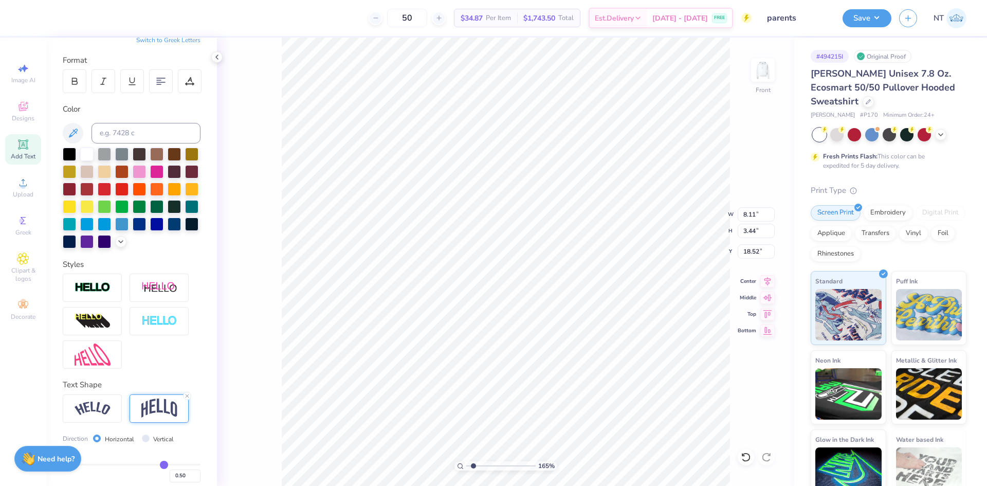
type input "3.98"
type input "18.25"
type input "1.6491337272538"
type input "9.14"
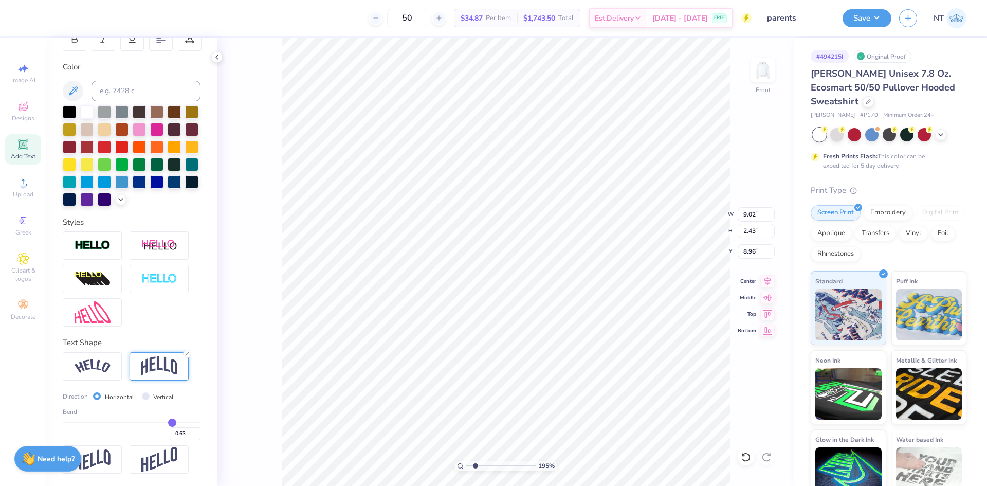
click at [166, 422] on input "range" at bounding box center [132, 422] width 138 height 2
click at [177, 431] on input "0.63" at bounding box center [185, 433] width 31 height 13
click at [26, 145] on icon at bounding box center [23, 144] width 8 height 8
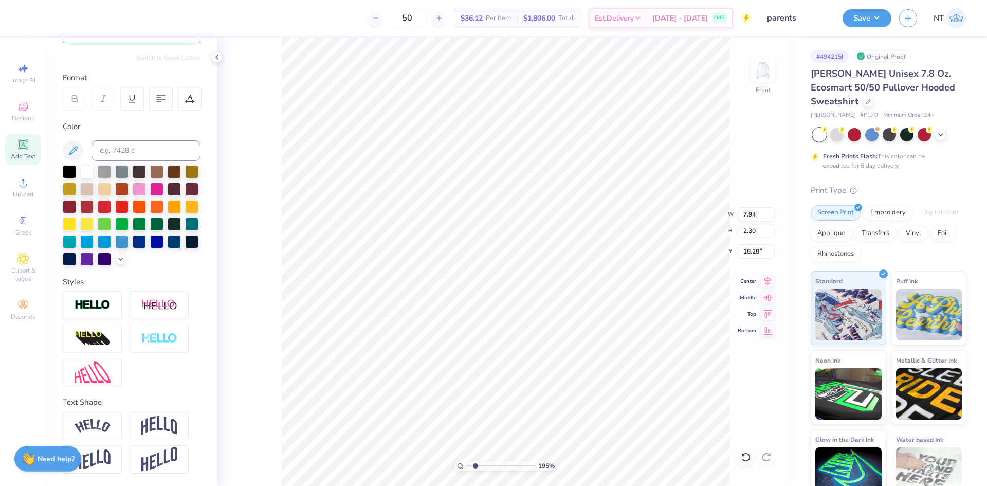
scroll to position [0, 0]
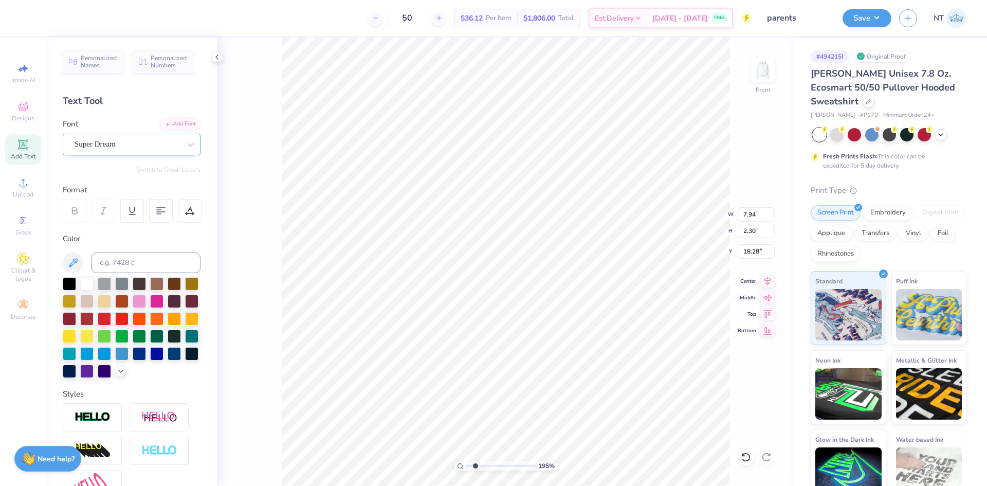
click at [70, 280] on div at bounding box center [69, 283] width 13 height 13
click at [166, 139] on div "Super Dream" at bounding box center [127, 144] width 108 height 16
click at [507, 289] on li "Duplicate" at bounding box center [514, 293] width 81 height 20
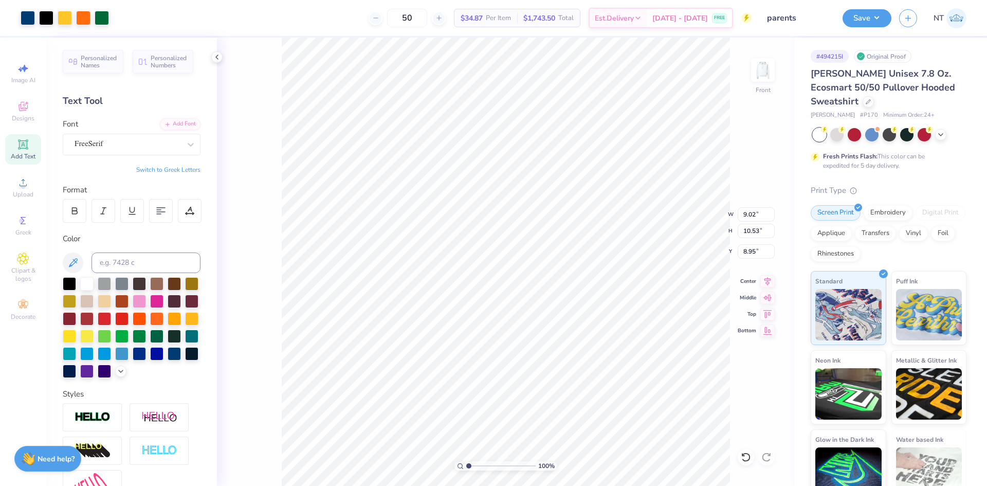
click at [735, 213] on div "100 % Front W 9.02 9.02 " H 10.53 10.53 " Y 8.95 8.95 " Center Middle Top Bottom" at bounding box center [505, 262] width 577 height 448
click at [746, 213] on div "100 % Front" at bounding box center [505, 262] width 577 height 448
click at [758, 216] on input "9.02" at bounding box center [755, 214] width 37 height 14
click at [748, 215] on input "9.021" at bounding box center [755, 214] width 37 height 14
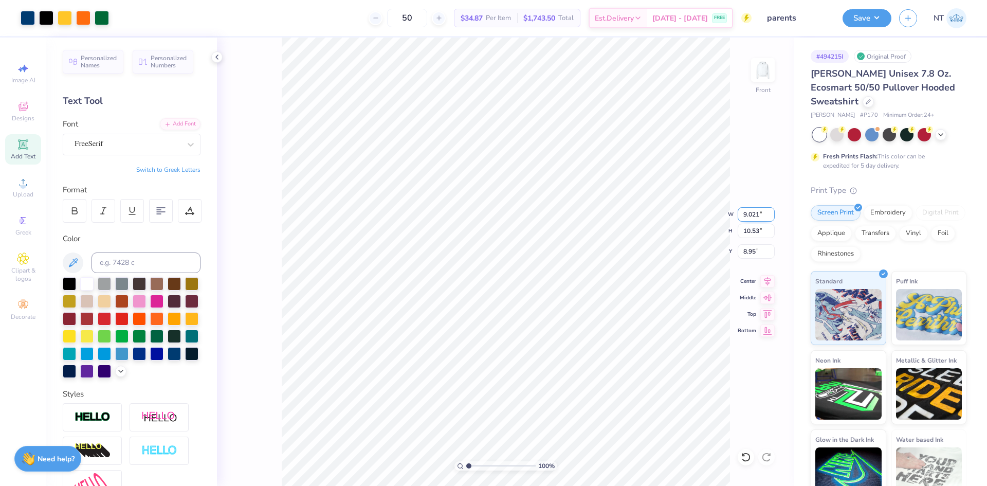
click at [748, 215] on input "9.021" at bounding box center [755, 214] width 37 height 14
click at [746, 254] on input "7.21" at bounding box center [755, 251] width 37 height 14
click at [745, 250] on input "6.00" at bounding box center [755, 251] width 37 height 14
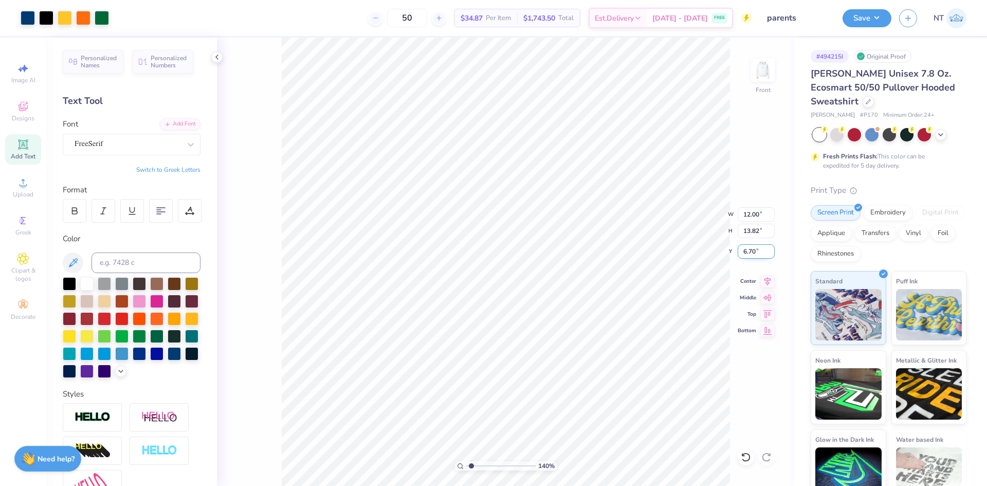
click at [746, 252] on input "6.70" at bounding box center [755, 251] width 37 height 14
click at [746, 251] on input "6.70" at bounding box center [755, 251] width 37 height 14
click at [871, 14] on button "Save" at bounding box center [866, 17] width 49 height 18
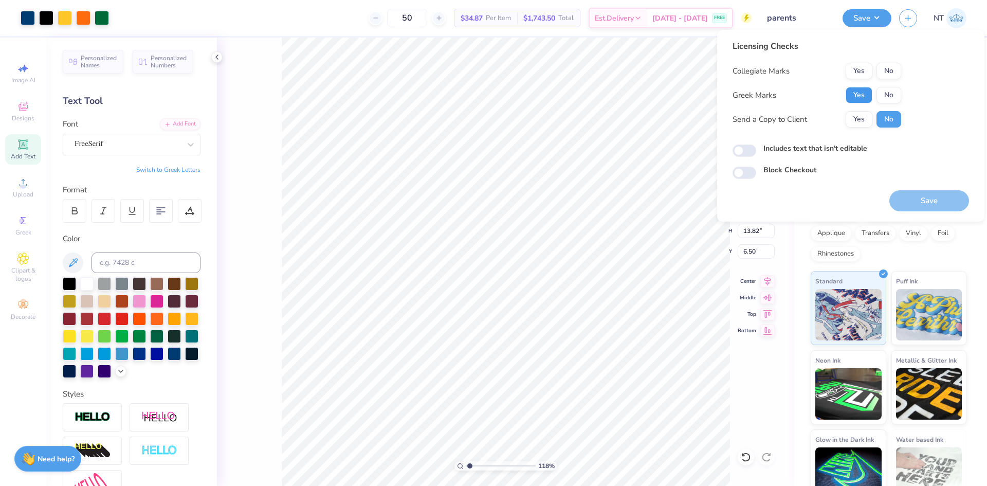
click at [862, 90] on button "Yes" at bounding box center [858, 95] width 27 height 16
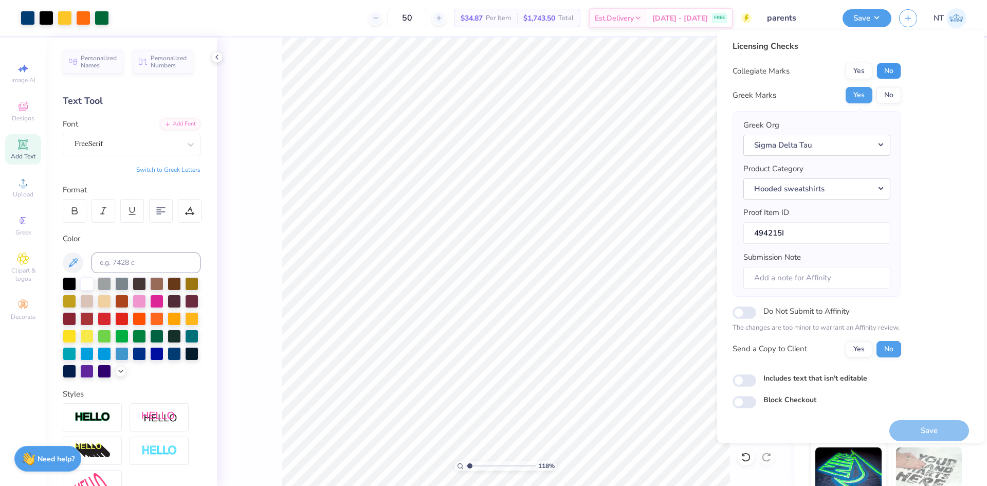
click at [884, 65] on button "No" at bounding box center [888, 71] width 25 height 16
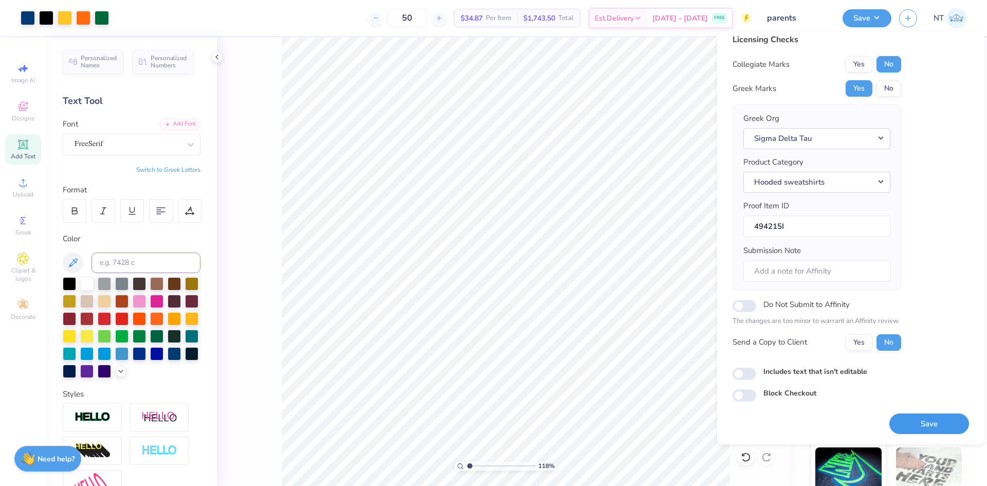
click at [919, 426] on button "Save" at bounding box center [929, 423] width 80 height 21
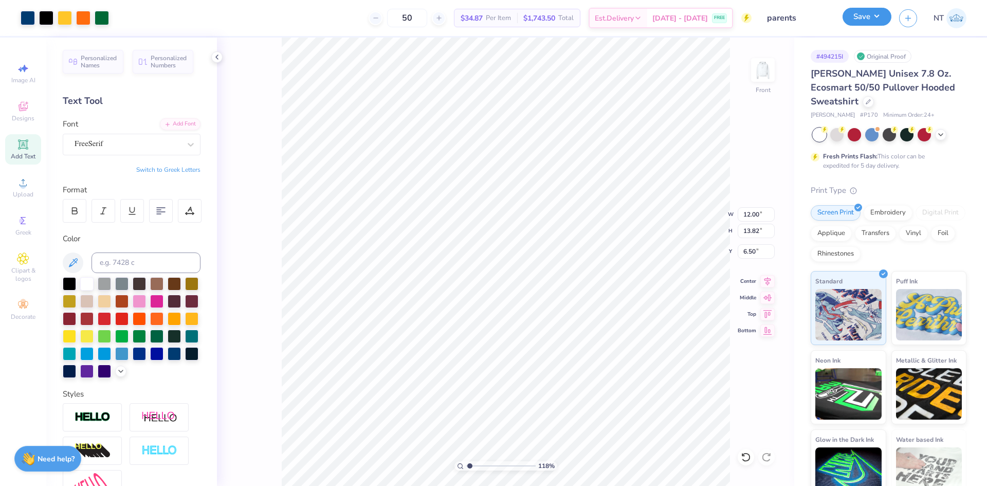
click at [878, 22] on button "Save" at bounding box center [866, 17] width 49 height 18
